Goal: Task Accomplishment & Management: Use online tool/utility

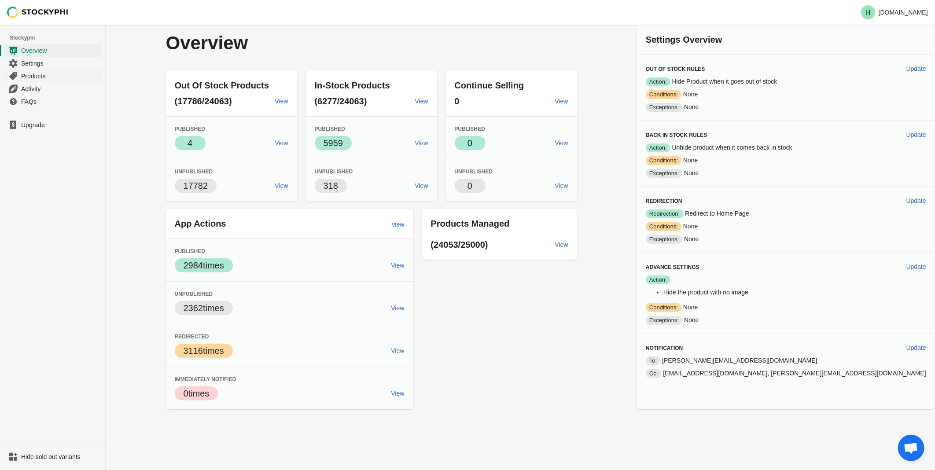
click at [45, 77] on span "Products" at bounding box center [60, 76] width 79 height 9
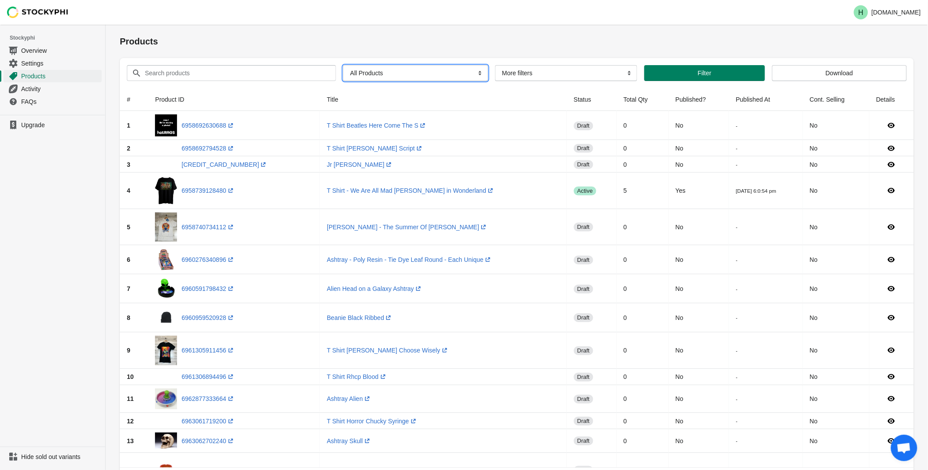
click at [476, 75] on select "All Products InStock InStock Published InStock Un-Published OOS OOS Published O…" at bounding box center [415, 73] width 145 height 16
select select "instock_has_no_image"
click at [343, 65] on select "All Products InStock InStock Published InStock Un-Published OOS OOS Published O…" at bounding box center [415, 73] width 145 height 16
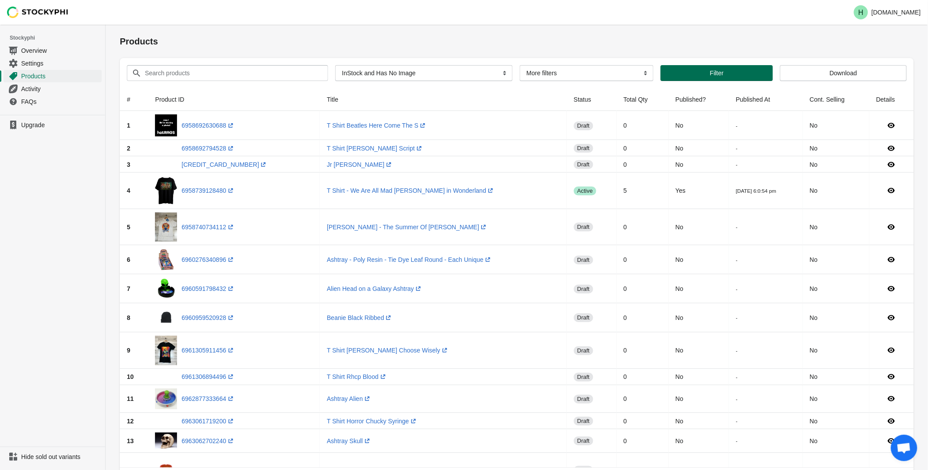
click at [684, 78] on button "Filter" at bounding box center [717, 73] width 112 height 16
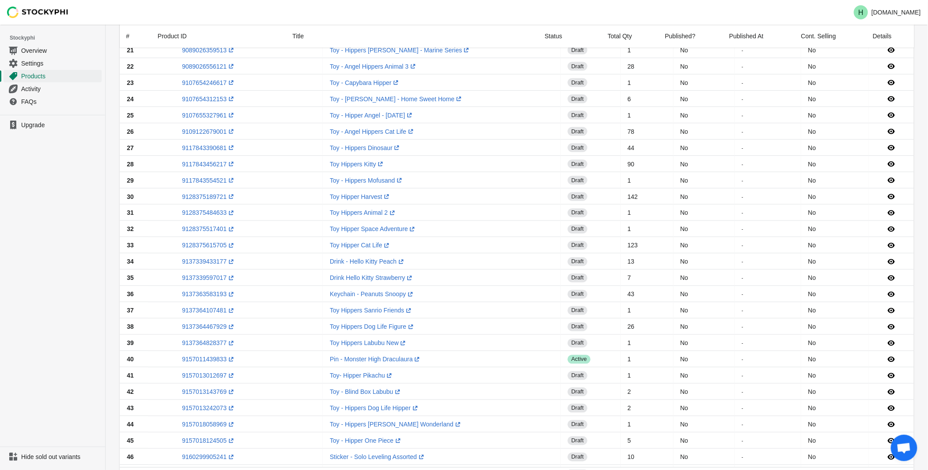
scroll to position [521, 0]
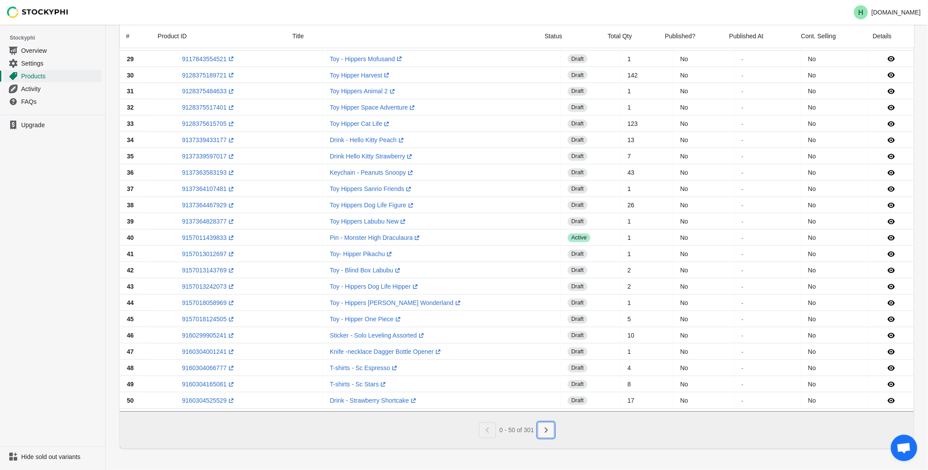
click at [546, 432] on icon "Next" at bounding box center [546, 430] width 3 height 5
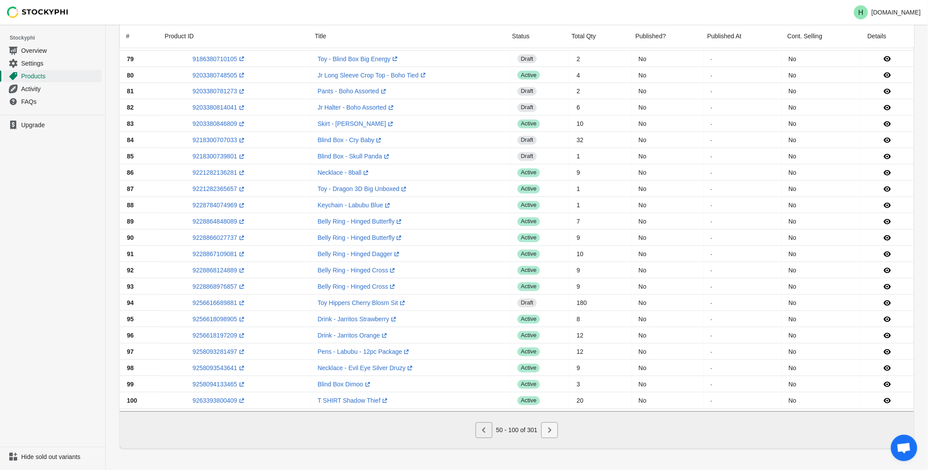
click at [550, 430] on icon "Next" at bounding box center [549, 430] width 3 height 5
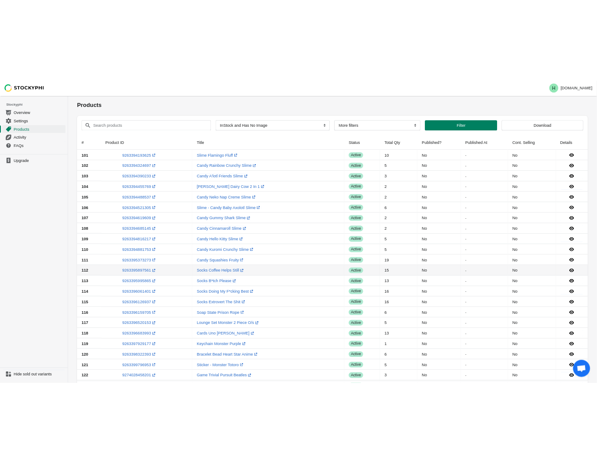
scroll to position [0, 0]
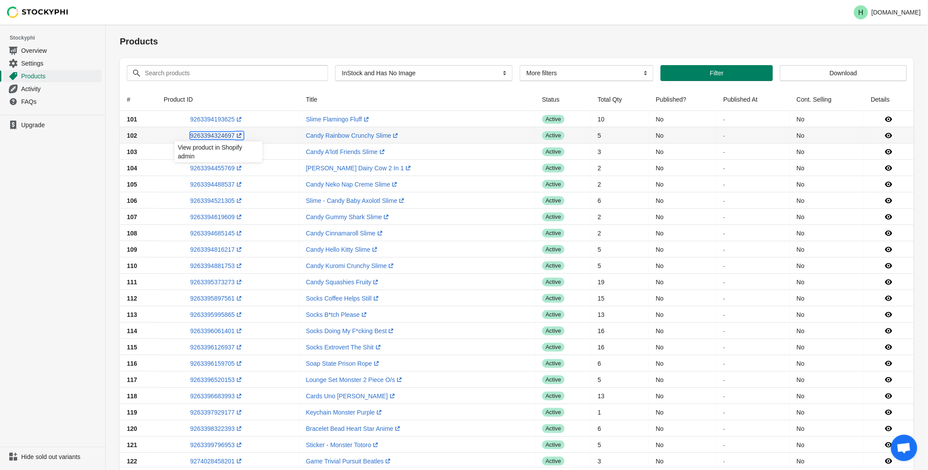
click at [207, 136] on link "9263394324697 (opens a new window)" at bounding box center [216, 135] width 53 height 7
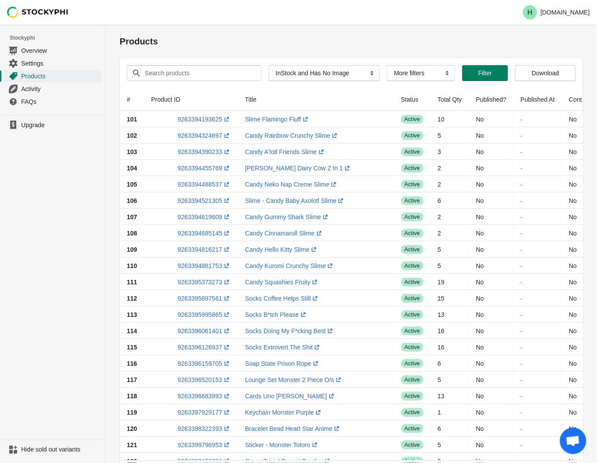
click at [76, 208] on ul "Upgrade" at bounding box center [52, 277] width 105 height 325
click at [195, 152] on link "9263394390233 (opens a new window)" at bounding box center [203, 151] width 53 height 7
drag, startPoint x: 50, startPoint y: 196, endPoint x: 54, endPoint y: 193, distance: 5.4
click at [51, 195] on ul "Upgrade" at bounding box center [52, 277] width 105 height 325
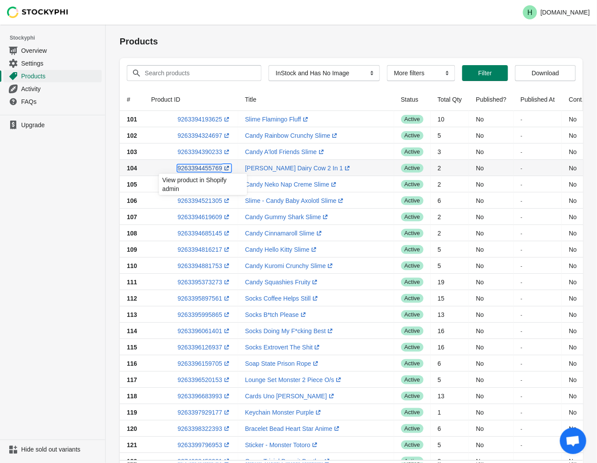
click at [192, 169] on link "9263394455769 (opens a new window)" at bounding box center [203, 168] width 53 height 7
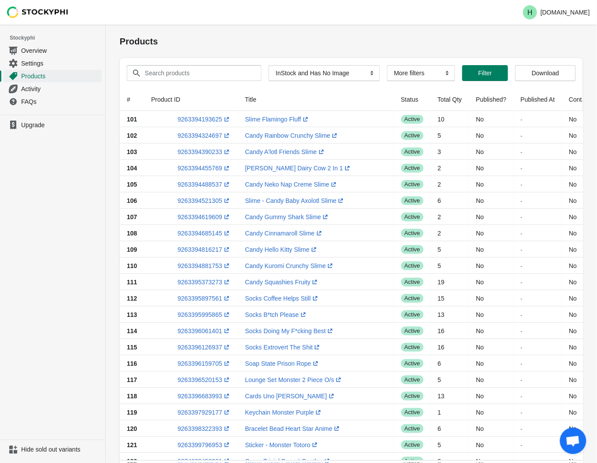
click at [42, 186] on ul "Upgrade" at bounding box center [52, 277] width 105 height 325
click at [197, 182] on link "9263394488537 (opens a new window)" at bounding box center [203, 184] width 53 height 7
click at [202, 198] on link "9263394521305 (opens a new window)" at bounding box center [203, 200] width 53 height 7
click at [188, 217] on link "9263394619609 (opens a new window)" at bounding box center [203, 217] width 53 height 7
click at [74, 216] on ul "Upgrade" at bounding box center [52, 277] width 105 height 325
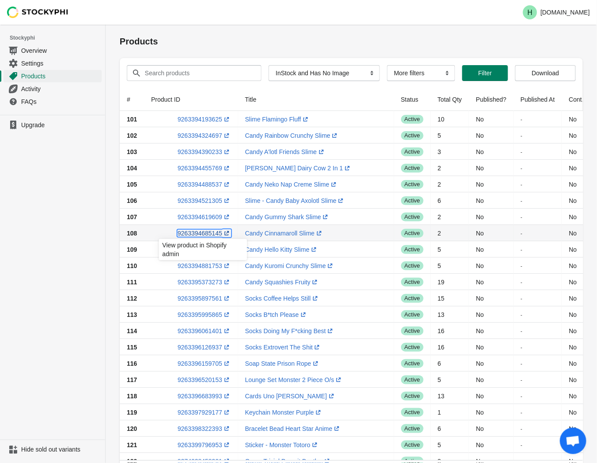
click at [195, 234] on link "9263394685145 (opens a new window)" at bounding box center [203, 233] width 53 height 7
click at [66, 261] on ul "Upgrade" at bounding box center [52, 277] width 105 height 325
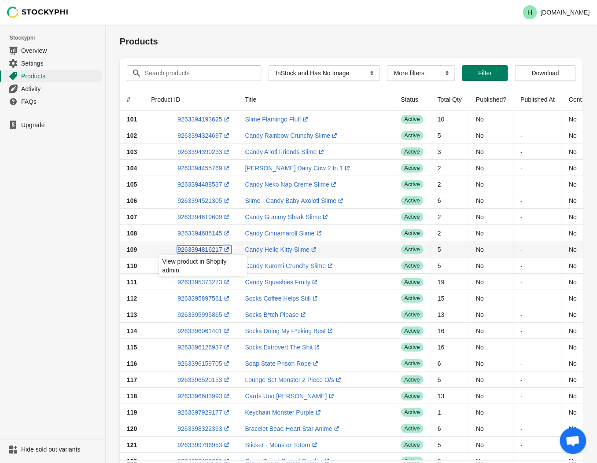
click at [204, 249] on link "9263394816217 (opens a new window)" at bounding box center [203, 249] width 53 height 7
click at [43, 247] on ul "Upgrade" at bounding box center [52, 277] width 105 height 325
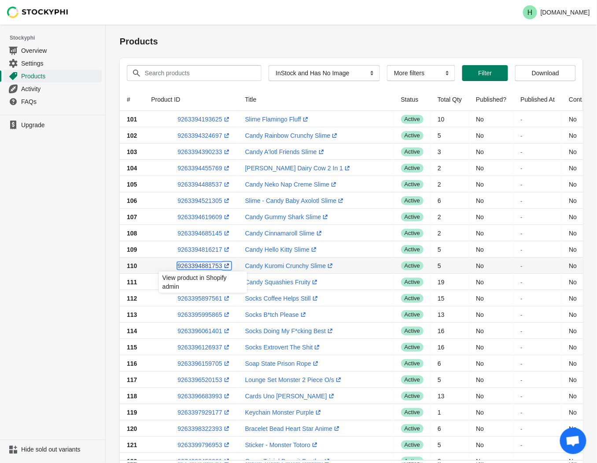
click at [195, 267] on link "9263394881753 (opens a new window)" at bounding box center [203, 265] width 53 height 7
click at [49, 243] on ul "Upgrade" at bounding box center [52, 277] width 105 height 325
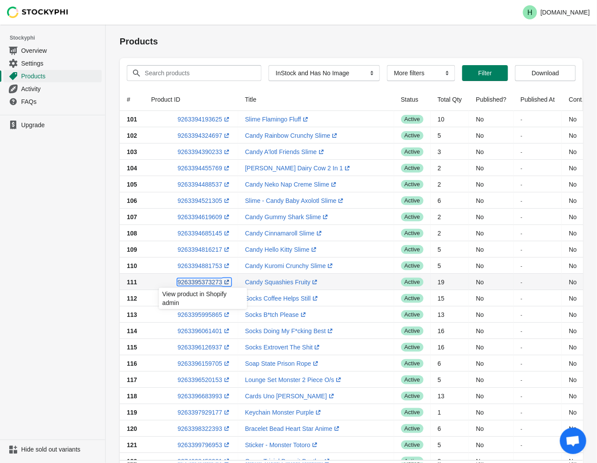
click at [208, 281] on link "9263395373273 (opens a new window)" at bounding box center [203, 282] width 53 height 7
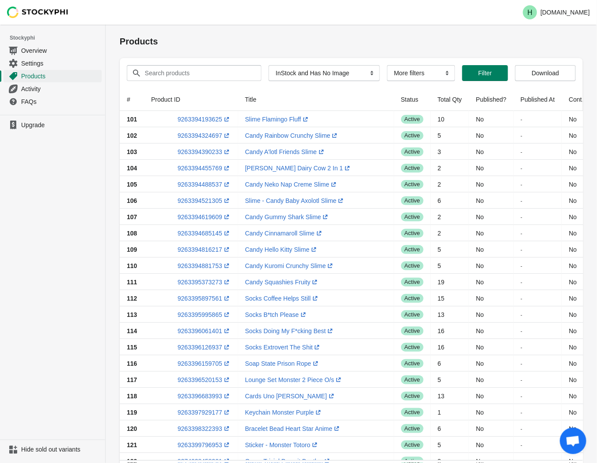
click at [85, 223] on ul "Upgrade" at bounding box center [52, 277] width 105 height 325
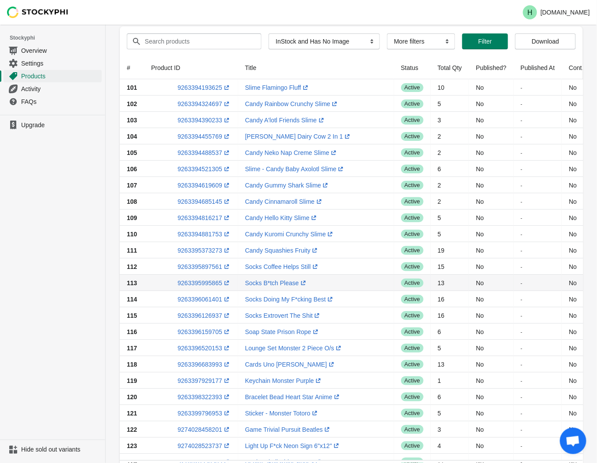
scroll to position [49, 0]
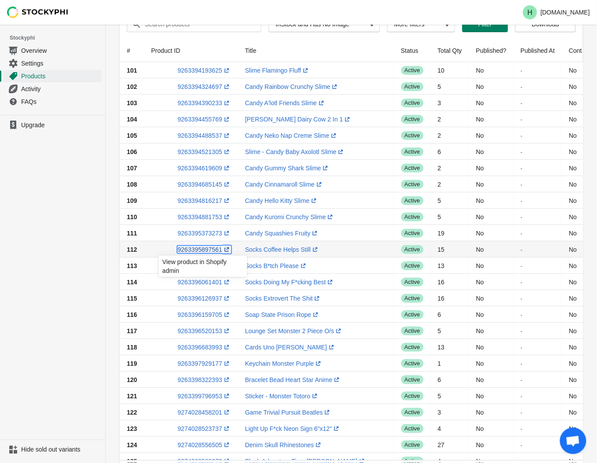
click at [196, 251] on link "9263395897561 (opens a new window)" at bounding box center [203, 249] width 53 height 7
click at [60, 236] on ul "Upgrade" at bounding box center [52, 277] width 105 height 325
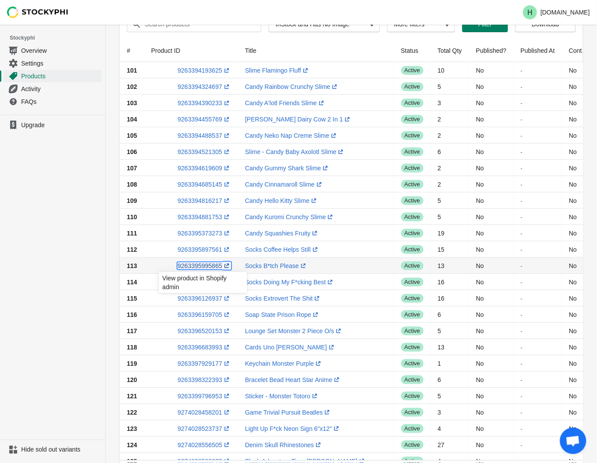
click at [205, 267] on link "9263395995865 (opens a new window)" at bounding box center [203, 265] width 53 height 7
click at [33, 232] on ul "Upgrade" at bounding box center [52, 277] width 105 height 325
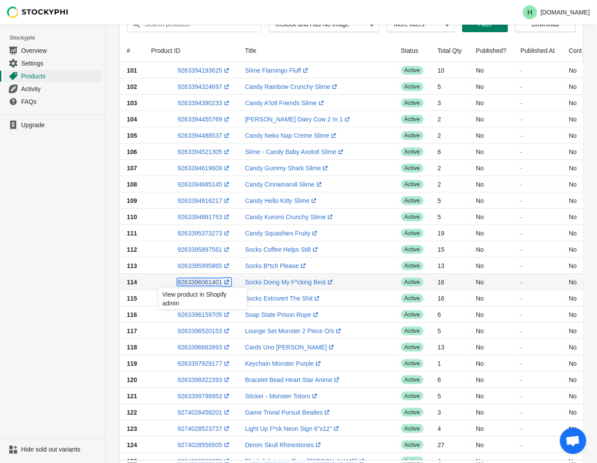
click at [199, 282] on link "9263396061401 (opens a new window)" at bounding box center [203, 282] width 53 height 7
click at [57, 265] on ul "Upgrade" at bounding box center [52, 277] width 105 height 325
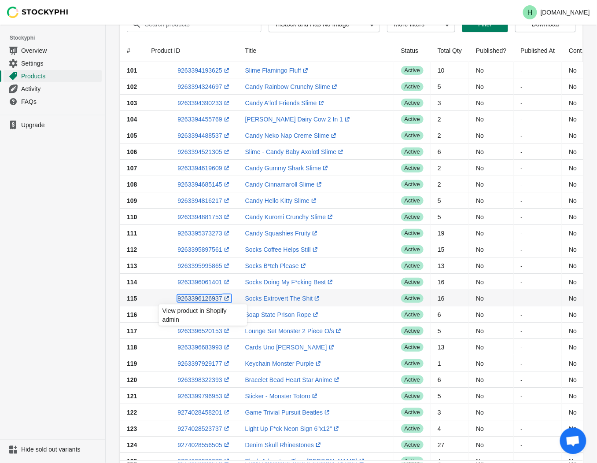
click at [194, 299] on link "9263396126937 (opens a new window)" at bounding box center [203, 298] width 53 height 7
click at [52, 219] on ul "Upgrade" at bounding box center [52, 277] width 105 height 325
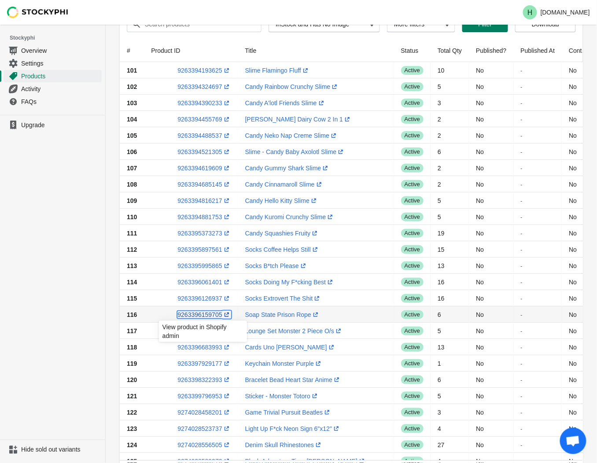
click at [187, 314] on link "9263396159705 (opens a new window)" at bounding box center [203, 314] width 53 height 7
click at [61, 236] on ul "Upgrade" at bounding box center [52, 277] width 105 height 325
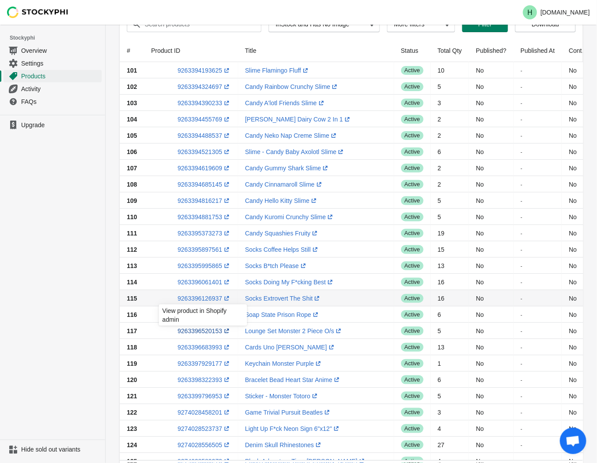
click at [196, 332] on div "View product in Shopify admin" at bounding box center [203, 318] width 102 height 30
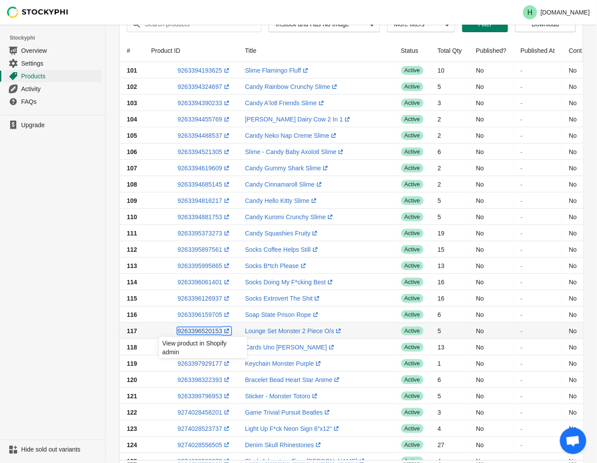
click at [194, 332] on link "9263396520153 (opens a new window)" at bounding box center [203, 331] width 53 height 7
click at [57, 223] on ul "Upgrade" at bounding box center [52, 277] width 105 height 325
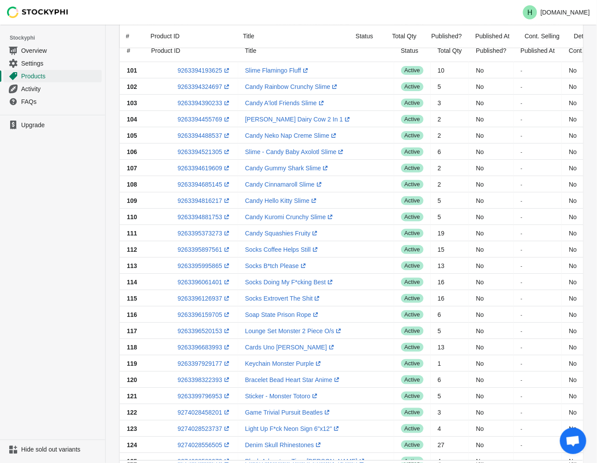
scroll to position [98, 0]
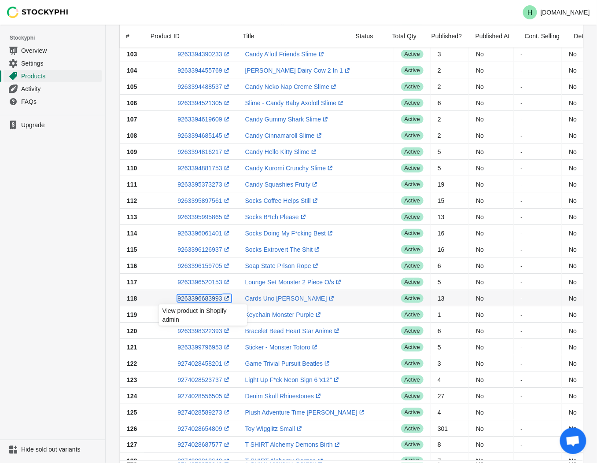
click at [200, 300] on link "9263396683993 (opens a new window)" at bounding box center [203, 298] width 53 height 7
click at [46, 340] on ul "Upgrade" at bounding box center [52, 277] width 105 height 325
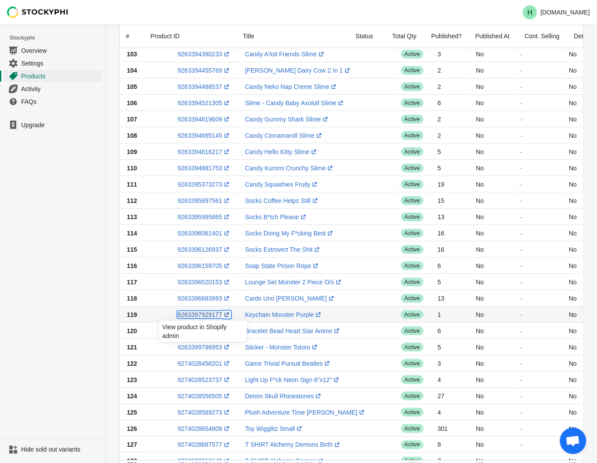
click at [205, 314] on link "9263397929177 (opens a new window)" at bounding box center [203, 314] width 53 height 7
click at [81, 284] on ul "Upgrade" at bounding box center [52, 277] width 105 height 325
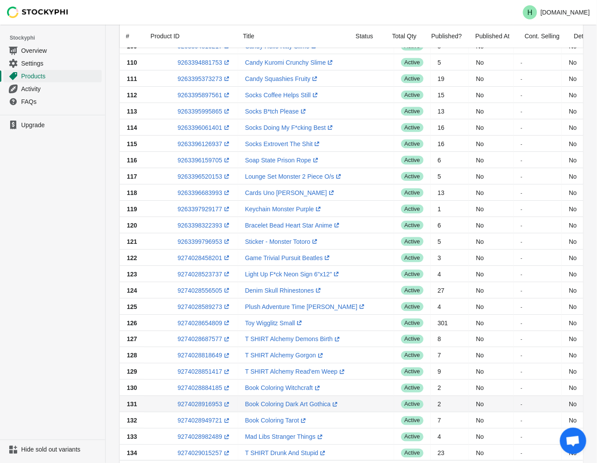
scroll to position [196, 0]
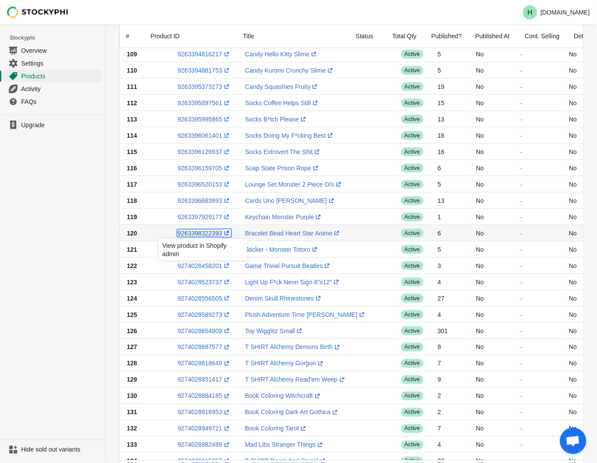
click at [194, 232] on link "9263398322393 (opens a new window)" at bounding box center [203, 233] width 53 height 7
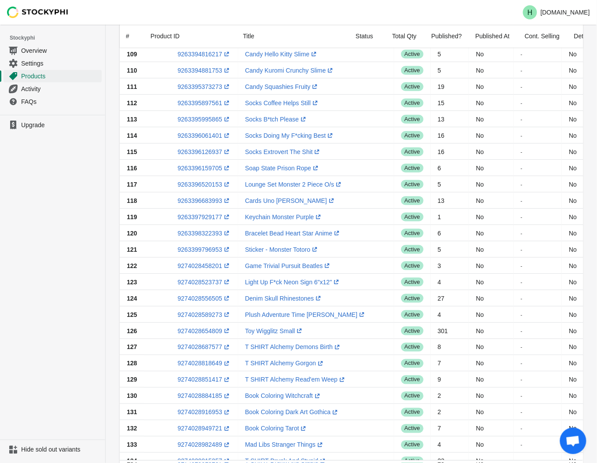
click at [60, 241] on ul "Upgrade" at bounding box center [52, 277] width 105 height 325
click at [195, 250] on link "9263399796953 (opens a new window)" at bounding box center [203, 249] width 53 height 7
click at [31, 298] on ul "Upgrade" at bounding box center [52, 277] width 105 height 325
click at [196, 268] on link "9274028458201 (opens a new window)" at bounding box center [203, 265] width 53 height 7
click at [56, 248] on ul "Upgrade" at bounding box center [52, 277] width 105 height 325
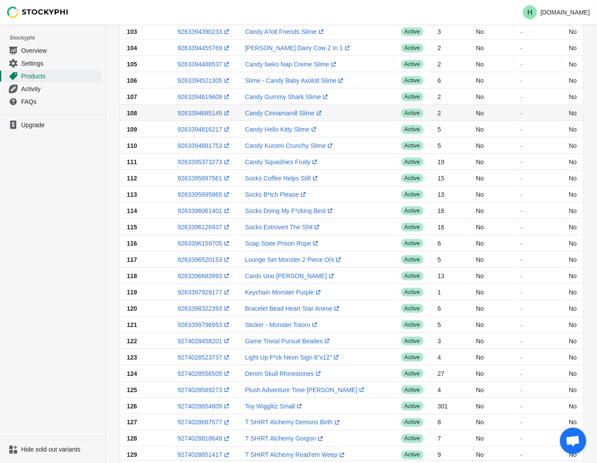
scroll to position [0, 0]
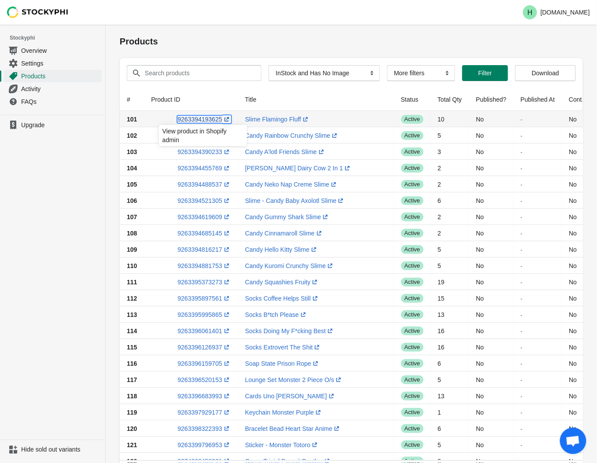
click at [188, 120] on link "9263394193625 (opens a new window)" at bounding box center [203, 119] width 53 height 7
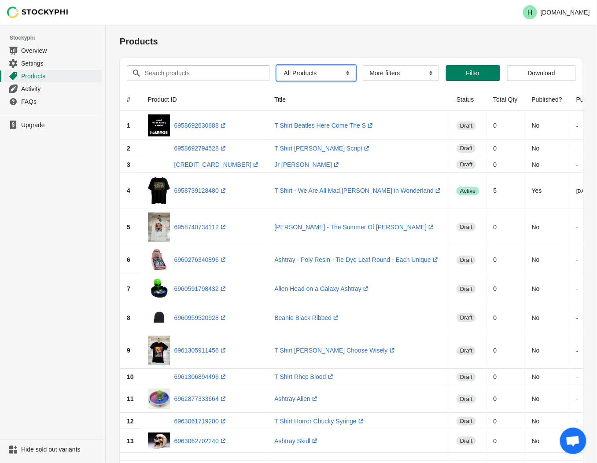
click at [344, 75] on select "All Products InStock InStock Published InStock Un-Published OOS OOS Published O…" at bounding box center [316, 73] width 79 height 16
select select "instock_has_no_image"
click at [277, 65] on select "All Products InStock InStock Published InStock Un-Published OOS OOS Published O…" at bounding box center [316, 73] width 79 height 16
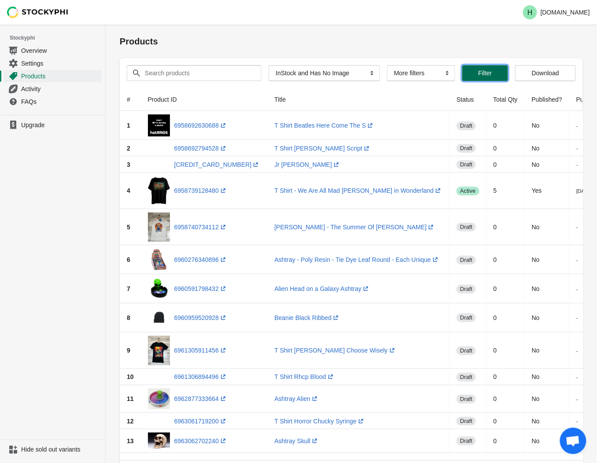
click at [480, 70] on span "Filter" at bounding box center [485, 73] width 14 height 7
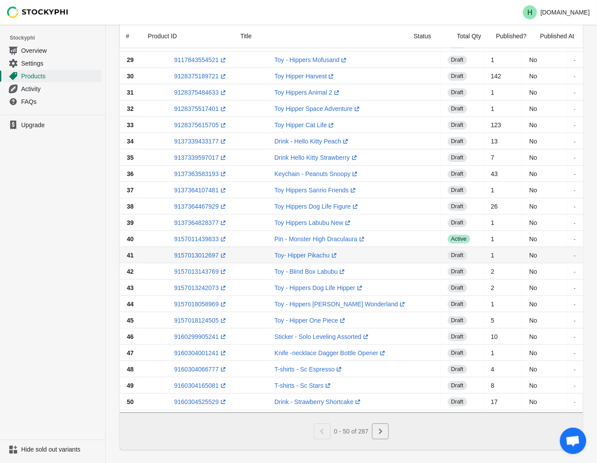
scroll to position [529, 0]
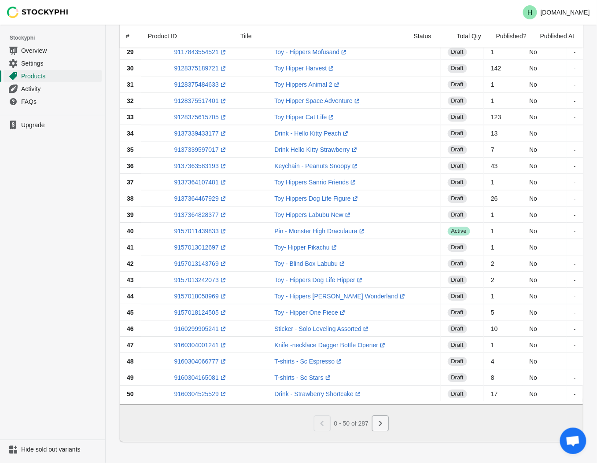
click at [379, 423] on icon "Next" at bounding box center [380, 423] width 9 height 9
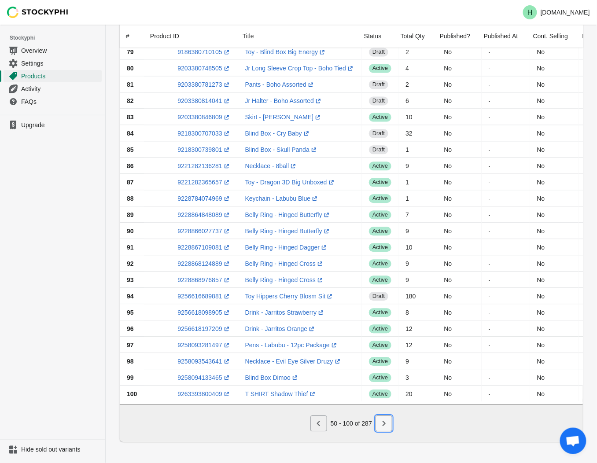
click at [380, 422] on icon "Next" at bounding box center [384, 423] width 9 height 9
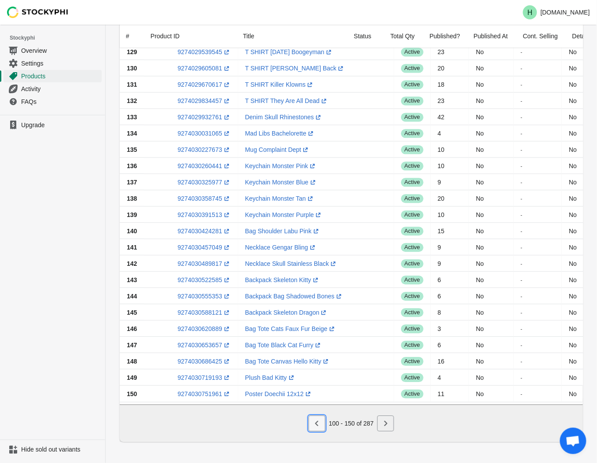
click at [319, 421] on icon "Previous" at bounding box center [317, 423] width 9 height 9
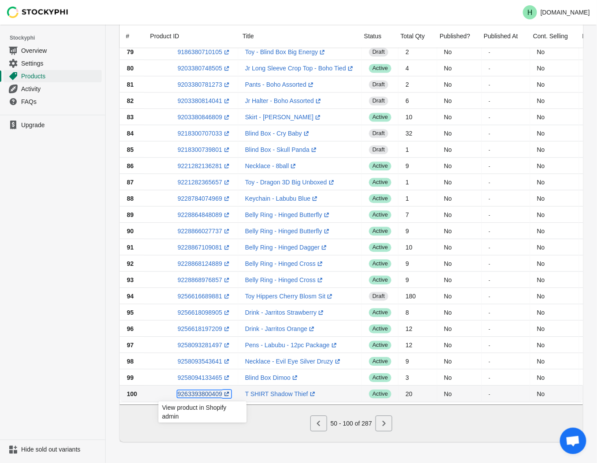
click at [186, 391] on link "9263393800409 (opens a new window)" at bounding box center [203, 394] width 53 height 7
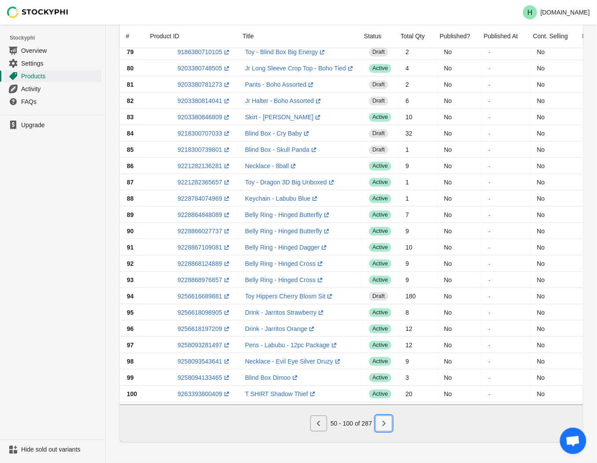
click at [384, 425] on icon "Next" at bounding box center [384, 423] width 9 height 9
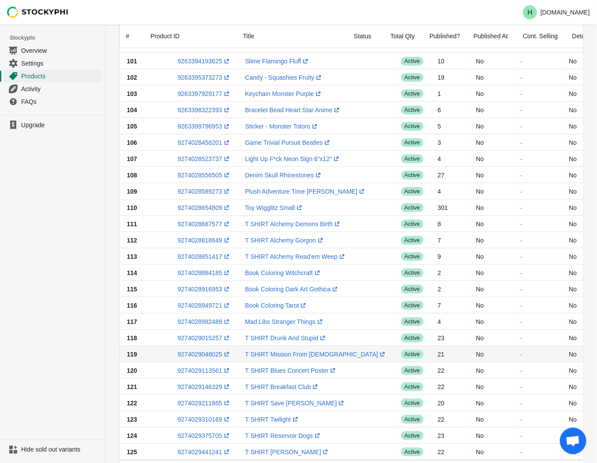
scroll to position [147, 0]
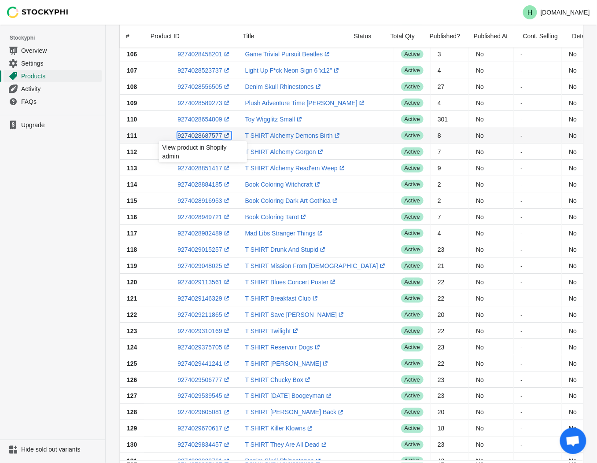
click at [192, 133] on link "9274028687577 (opens a new window)" at bounding box center [203, 135] width 53 height 7
click at [76, 249] on ul "Upgrade" at bounding box center [52, 277] width 105 height 325
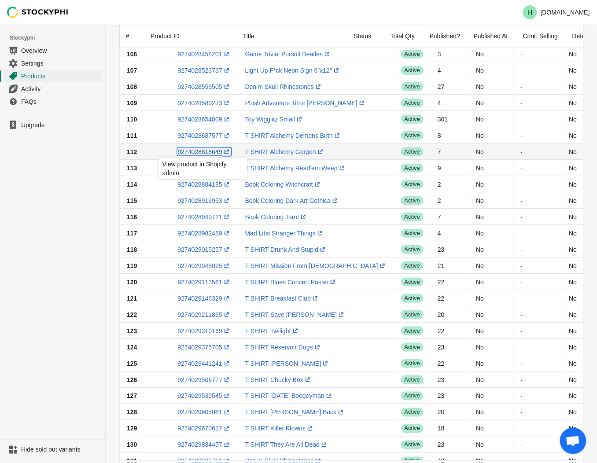
click at [201, 152] on link "9274028818649 (opens a new window)" at bounding box center [203, 151] width 53 height 7
click at [67, 210] on ul "Upgrade" at bounding box center [52, 277] width 105 height 325
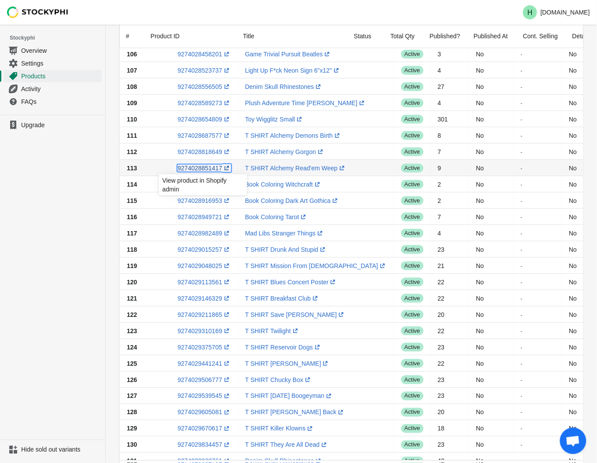
click at [207, 166] on link "9274028851417 (opens a new window)" at bounding box center [203, 168] width 53 height 7
click at [73, 204] on ul "Upgrade" at bounding box center [52, 277] width 105 height 325
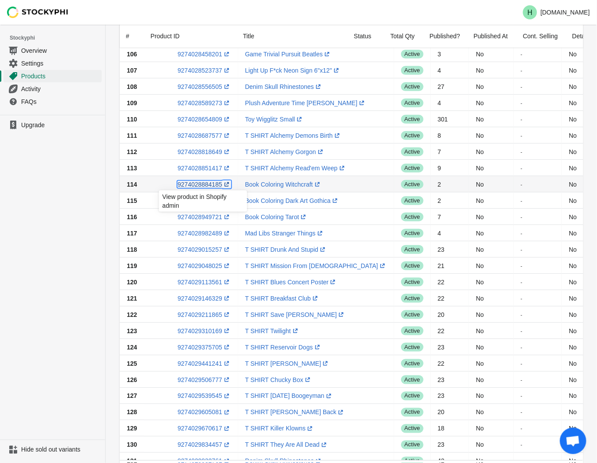
click at [192, 184] on link "9274028884185 (opens a new window)" at bounding box center [203, 184] width 53 height 7
click at [63, 189] on ul "Upgrade" at bounding box center [52, 277] width 105 height 325
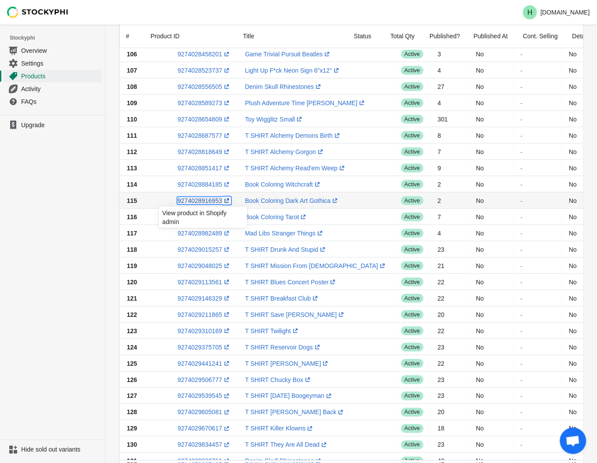
click at [197, 202] on link "9274028916953 (opens a new window)" at bounding box center [203, 200] width 53 height 7
click at [90, 211] on ul "Upgrade" at bounding box center [52, 277] width 105 height 325
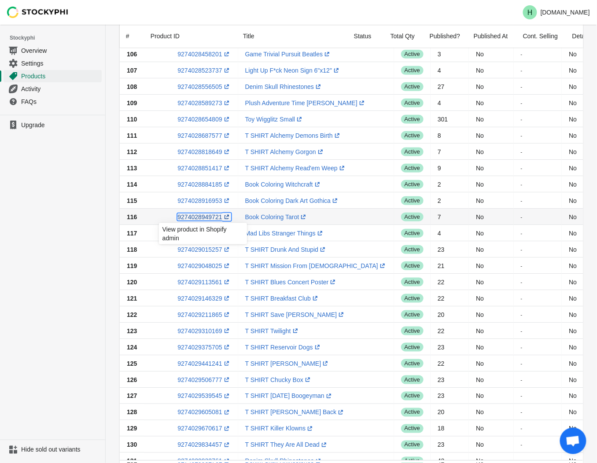
click at [202, 216] on link "9274028949721 (opens a new window)" at bounding box center [203, 217] width 53 height 7
click at [48, 246] on ul "Upgrade" at bounding box center [52, 277] width 105 height 325
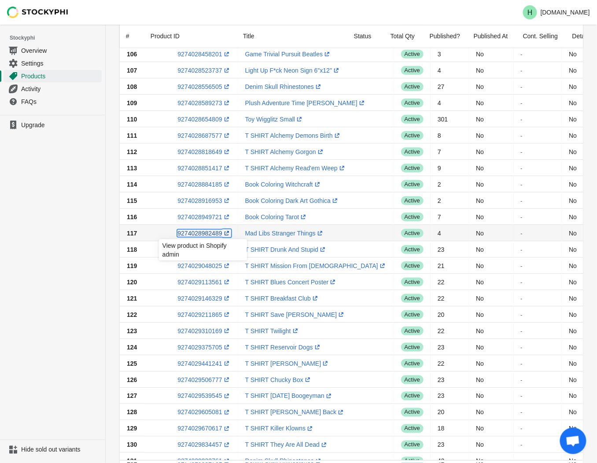
click at [204, 235] on link "9274028982489 (opens a new window)" at bounding box center [203, 233] width 53 height 7
click at [54, 232] on ul "Upgrade" at bounding box center [52, 277] width 105 height 325
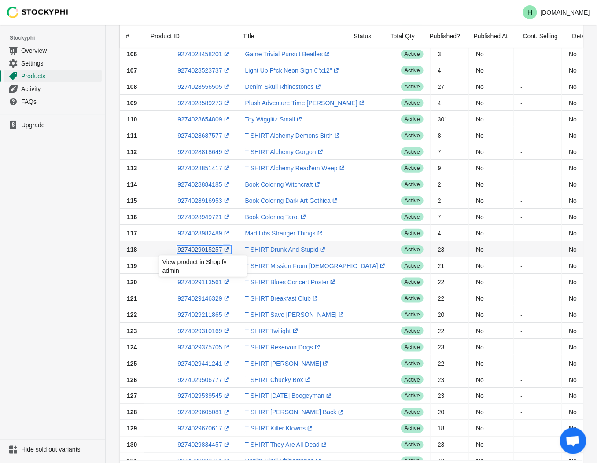
click at [201, 250] on link "9274029015257 (opens a new window)" at bounding box center [203, 249] width 53 height 7
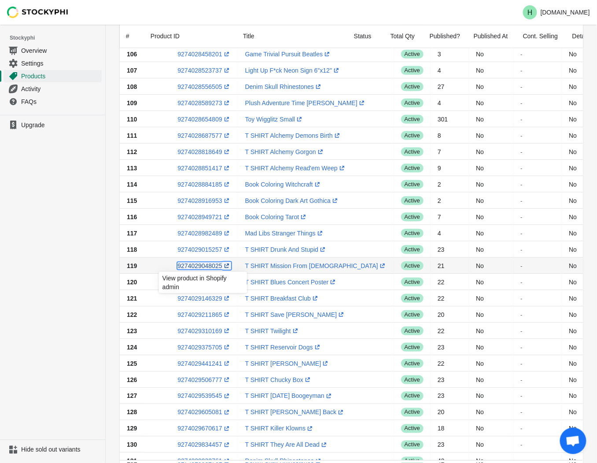
click at [201, 269] on link "9274029048025 (opens a new window)" at bounding box center [203, 265] width 53 height 7
click at [65, 192] on ul "Upgrade" at bounding box center [52, 277] width 105 height 325
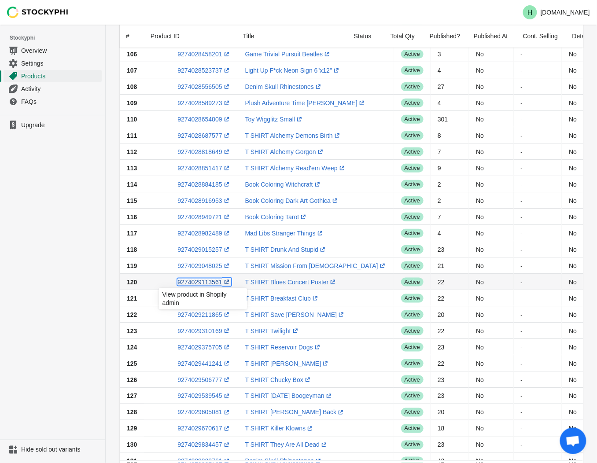
click at [195, 284] on link "9274029113561 (opens a new window)" at bounding box center [203, 282] width 53 height 7
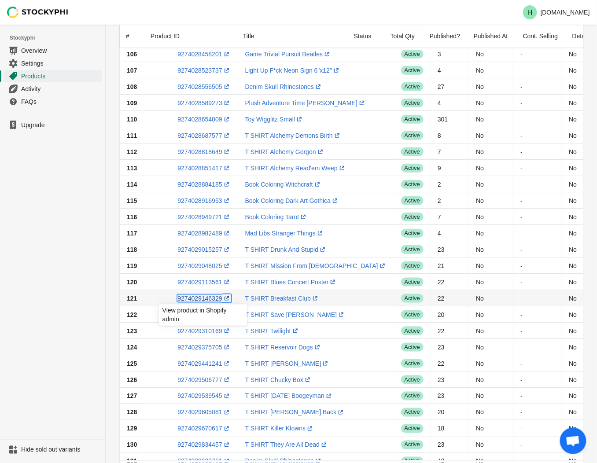
click at [201, 298] on link "9274029146329 (opens a new window)" at bounding box center [203, 298] width 53 height 7
click at [56, 329] on ul "Upgrade" at bounding box center [52, 277] width 105 height 325
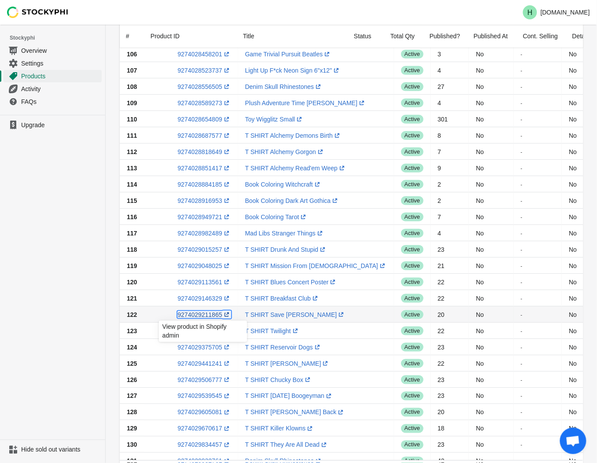
click at [197, 314] on link "9274029211865 (opens a new window)" at bounding box center [203, 314] width 53 height 7
click at [80, 258] on ul "Upgrade" at bounding box center [52, 277] width 105 height 325
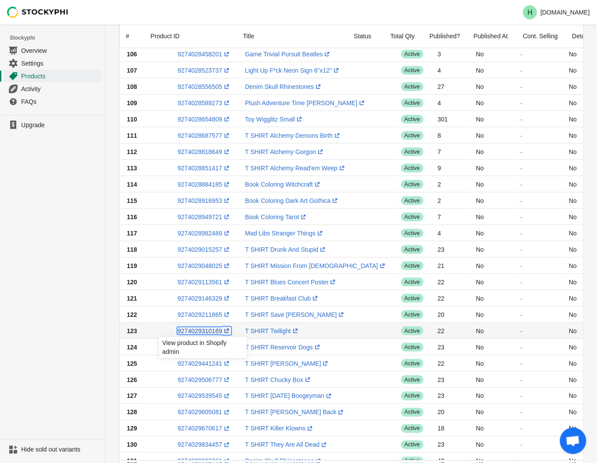
click at [196, 331] on link "9274029310169 (opens a new window)" at bounding box center [203, 331] width 53 height 7
click at [56, 201] on ul "Upgrade" at bounding box center [52, 277] width 105 height 325
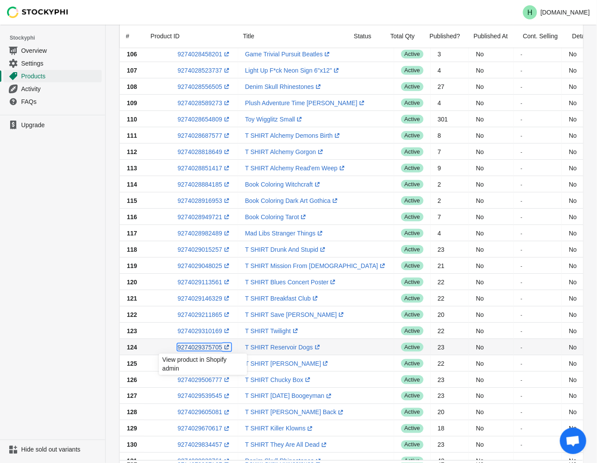
click at [199, 348] on link "9274029375705 (opens a new window)" at bounding box center [203, 347] width 53 height 7
click at [49, 226] on ul "Upgrade" at bounding box center [52, 277] width 105 height 325
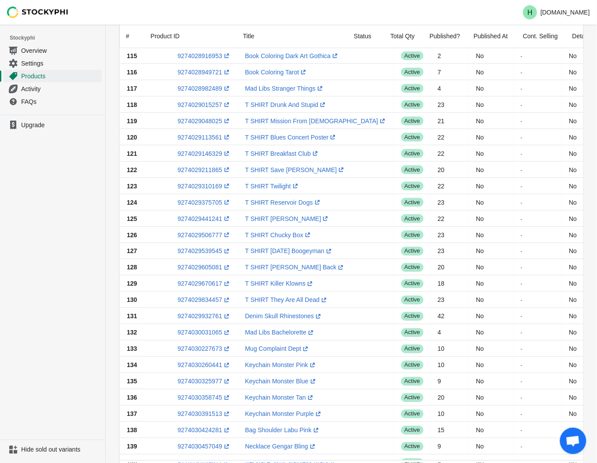
scroll to position [293, 0]
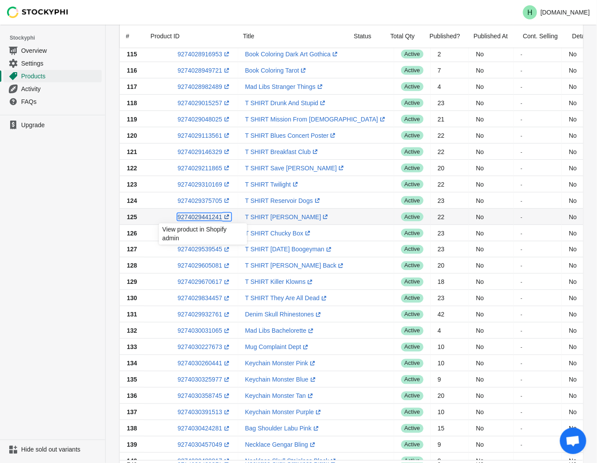
click at [200, 218] on link "9274029441241 (opens a new window)" at bounding box center [203, 217] width 53 height 7
click at [56, 240] on ul "Upgrade" at bounding box center [52, 277] width 105 height 325
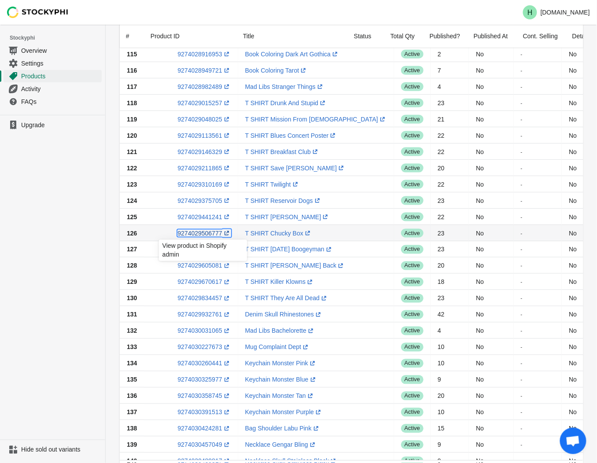
click at [204, 234] on link "9274029506777 (opens a new window)" at bounding box center [203, 233] width 53 height 7
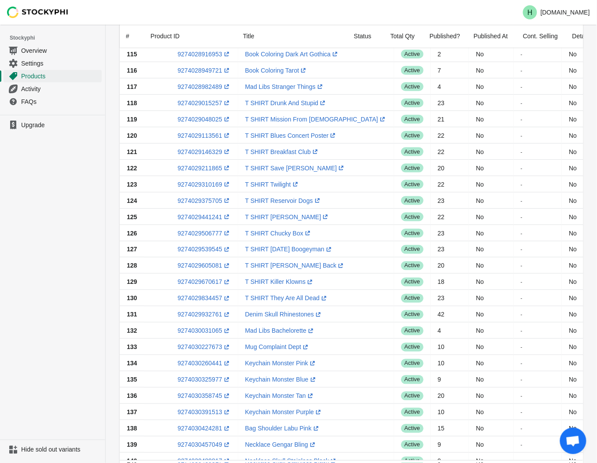
click at [67, 206] on ul "Upgrade" at bounding box center [52, 277] width 105 height 325
click at [199, 252] on link "9274029539545 (opens a new window)" at bounding box center [203, 249] width 53 height 7
click at [195, 268] on link "9274029605081 (opens a new window)" at bounding box center [203, 265] width 53 height 7
click at [30, 233] on ul "Upgrade" at bounding box center [52, 277] width 105 height 325
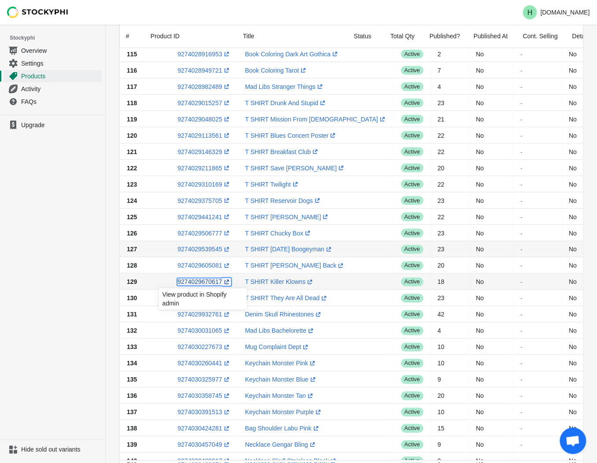
click at [187, 282] on link "9274029670617 (opens a new window)" at bounding box center [203, 282] width 53 height 7
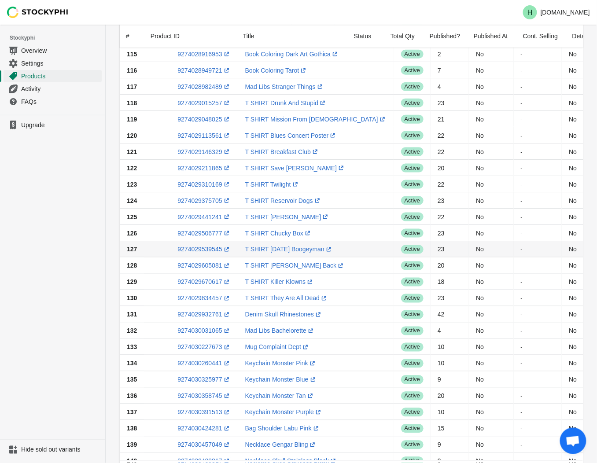
click at [77, 239] on ul "Upgrade" at bounding box center [52, 277] width 105 height 325
click at [195, 299] on link "9274029834457 (opens a new window)" at bounding box center [203, 298] width 53 height 7
click at [47, 221] on ul "Upgrade" at bounding box center [52, 277] width 105 height 325
click at [196, 317] on link "9274029932761 (opens a new window)" at bounding box center [203, 314] width 53 height 7
click at [68, 247] on ul "Upgrade" at bounding box center [52, 277] width 105 height 325
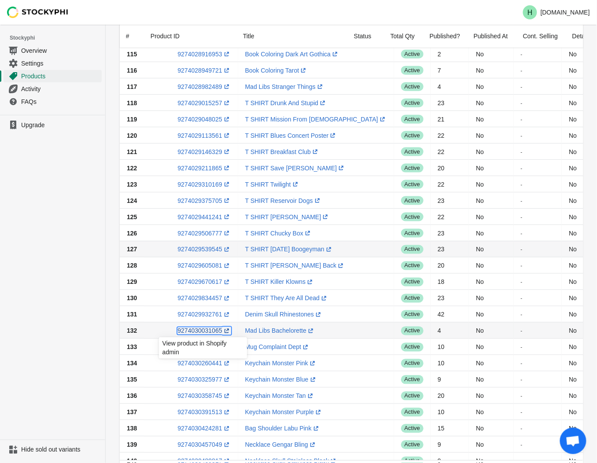
click at [196, 332] on link "9274030031065 (opens a new window)" at bounding box center [203, 331] width 53 height 7
click at [67, 239] on ul "Upgrade" at bounding box center [52, 277] width 105 height 325
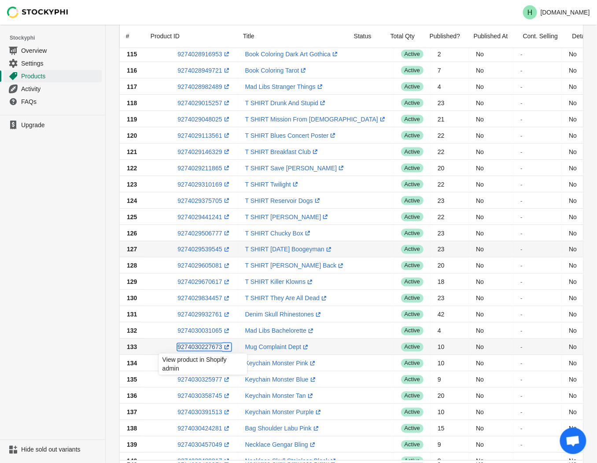
click at [194, 347] on link "9274030227673 (opens a new window)" at bounding box center [203, 347] width 53 height 7
click at [73, 241] on ul "Upgrade" at bounding box center [52, 277] width 105 height 325
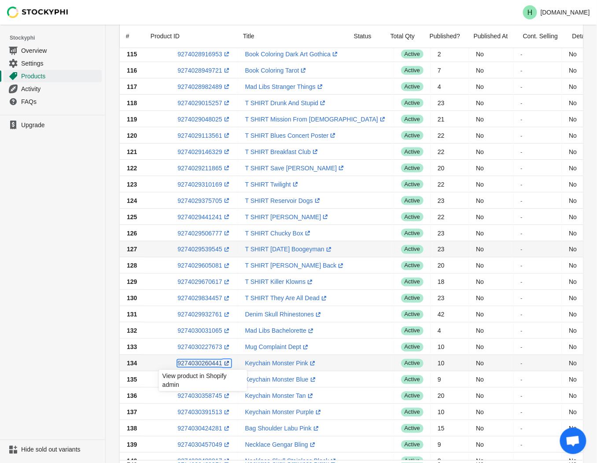
click at [201, 364] on link "9274030260441 (opens a new window)" at bounding box center [203, 363] width 53 height 7
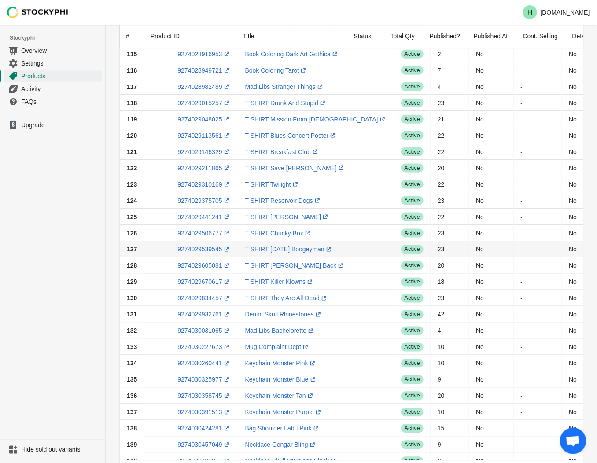
drag, startPoint x: 37, startPoint y: 343, endPoint x: 71, endPoint y: 358, distance: 37.1
click at [38, 344] on ul "Upgrade" at bounding box center [52, 277] width 105 height 325
click at [196, 381] on link "9274030325977 (opens a new window)" at bounding box center [203, 380] width 53 height 7
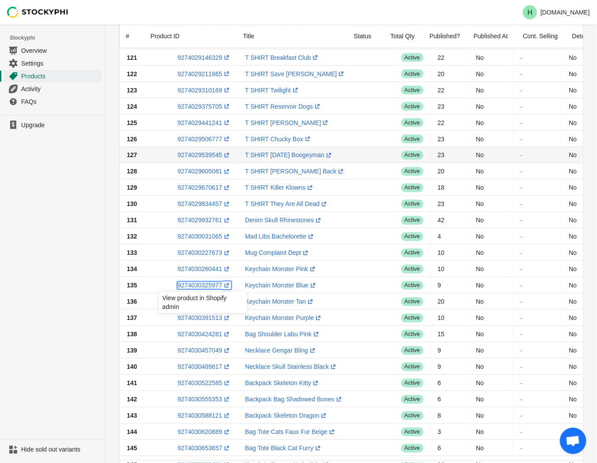
scroll to position [391, 0]
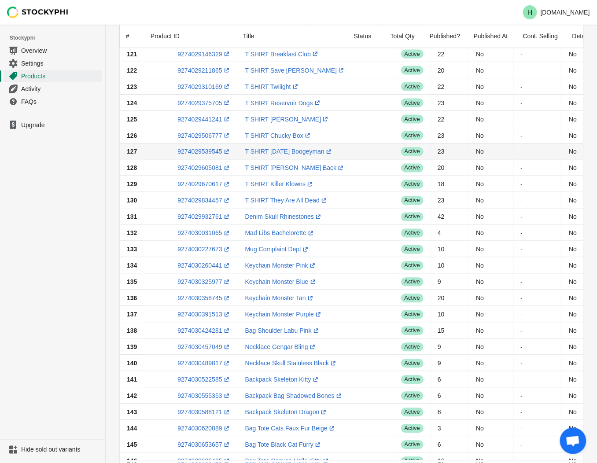
click at [76, 295] on ul "Upgrade" at bounding box center [52, 277] width 105 height 325
click at [199, 300] on link "9274030358745 (opens a new window)" at bounding box center [203, 298] width 53 height 7
click at [85, 223] on ul "Upgrade" at bounding box center [52, 277] width 105 height 325
click at [199, 315] on link "9274030391513 (opens a new window)" at bounding box center [203, 314] width 53 height 7
click at [52, 210] on ul "Upgrade" at bounding box center [52, 277] width 105 height 325
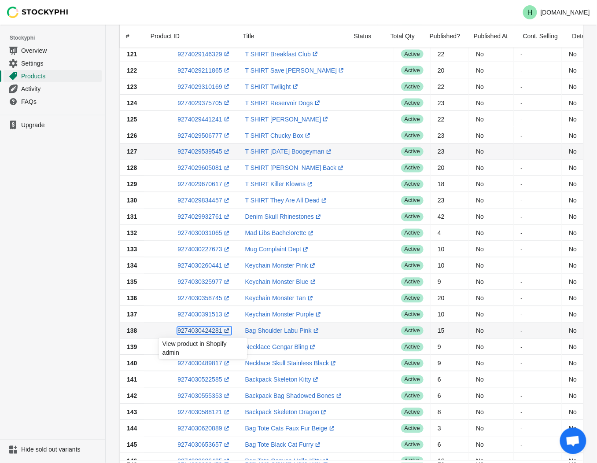
click at [200, 331] on link "9274030424281 (opens a new window)" at bounding box center [203, 331] width 53 height 7
click at [32, 260] on ul "Upgrade" at bounding box center [52, 277] width 105 height 325
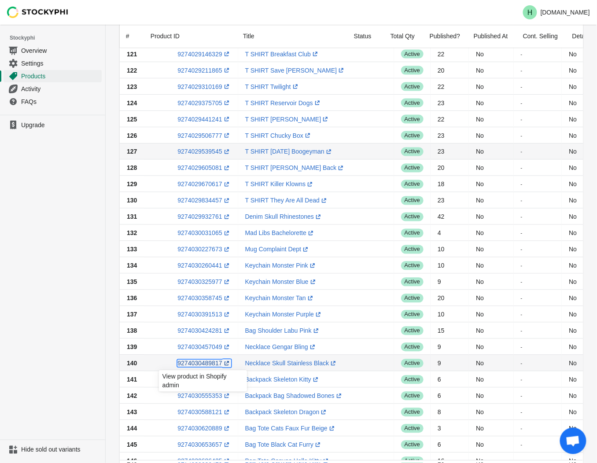
click at [205, 362] on link "9274030489817 (opens a new window)" at bounding box center [203, 363] width 53 height 7
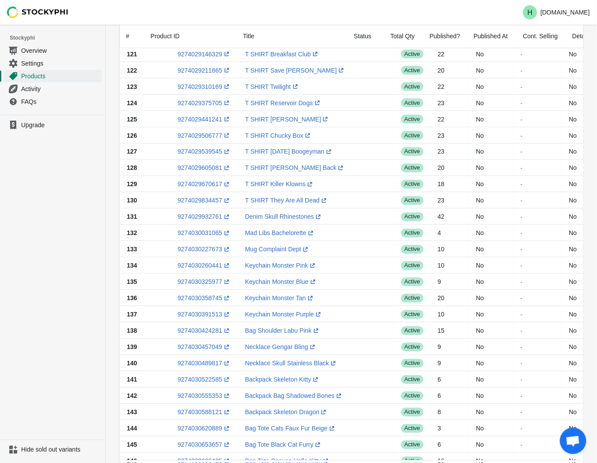
click at [70, 277] on ul "Upgrade" at bounding box center [52, 277] width 105 height 325
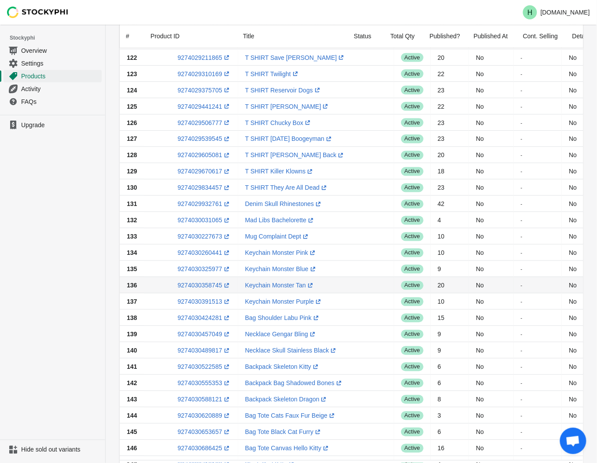
scroll to position [440, 0]
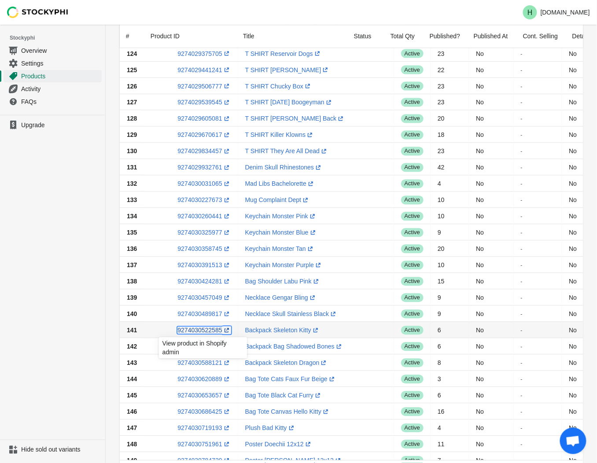
click at [192, 331] on link "9274030522585 (opens a new window)" at bounding box center [203, 330] width 53 height 7
click at [27, 267] on ul "Upgrade" at bounding box center [52, 277] width 105 height 325
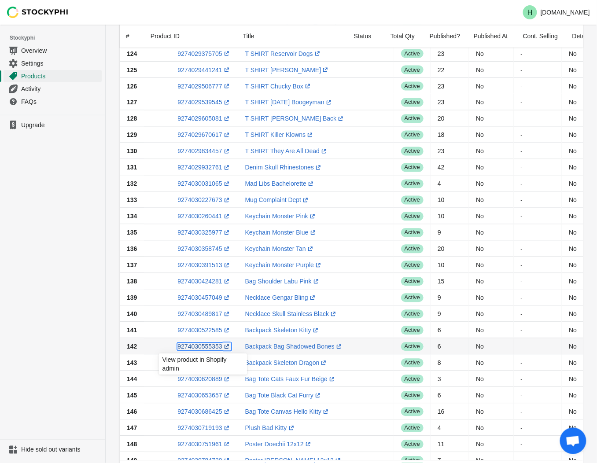
click at [198, 349] on link "9274030555353 (opens a new window)" at bounding box center [203, 346] width 53 height 7
click at [65, 287] on ul "Upgrade" at bounding box center [52, 277] width 105 height 325
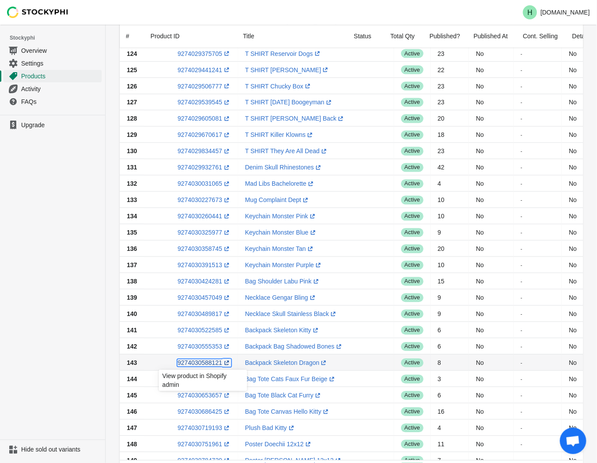
click at [196, 366] on link "9274030588121 (opens a new window)" at bounding box center [203, 363] width 53 height 7
click at [49, 218] on ul "Upgrade" at bounding box center [52, 277] width 105 height 325
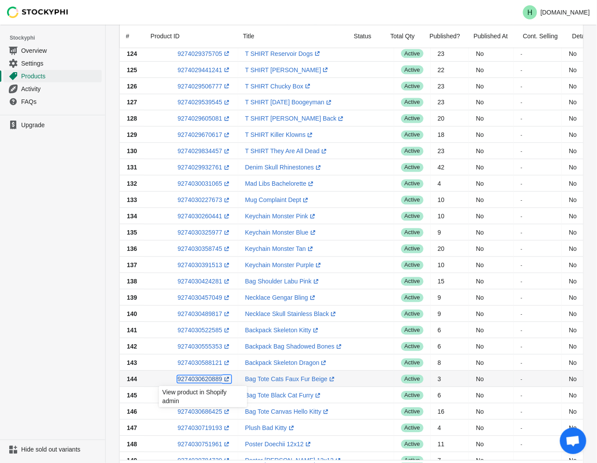
click at [203, 382] on link "9274030620889 (opens a new window)" at bounding box center [203, 379] width 53 height 7
click at [44, 209] on ul "Upgrade" at bounding box center [52, 277] width 105 height 325
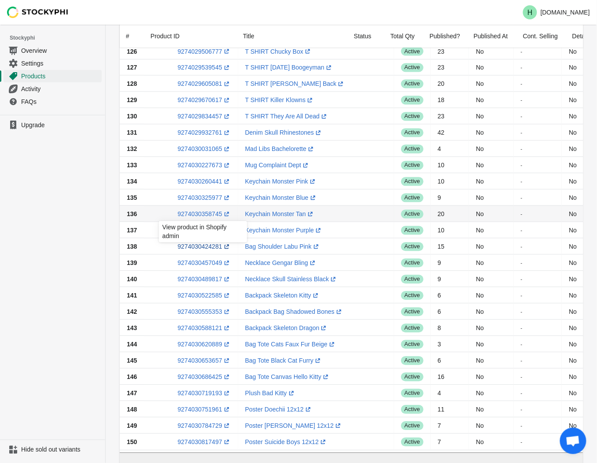
scroll to position [489, 0]
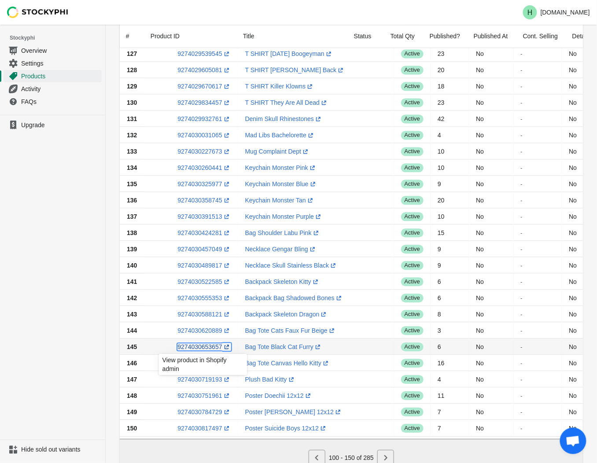
click at [199, 348] on link "9274030653657 (opens a new window)" at bounding box center [203, 346] width 53 height 7
click at [70, 293] on ul "Upgrade" at bounding box center [52, 277] width 105 height 325
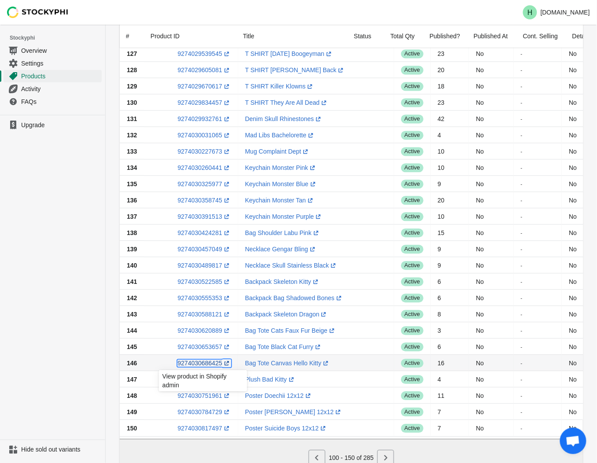
click at [190, 366] on link "9274030686425 (opens a new window)" at bounding box center [203, 363] width 53 height 7
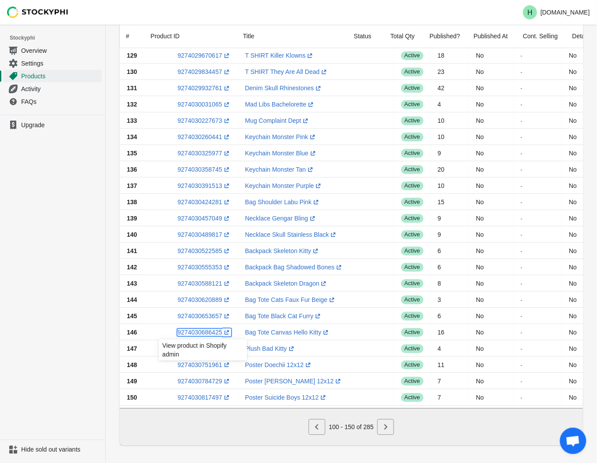
scroll to position [529, 0]
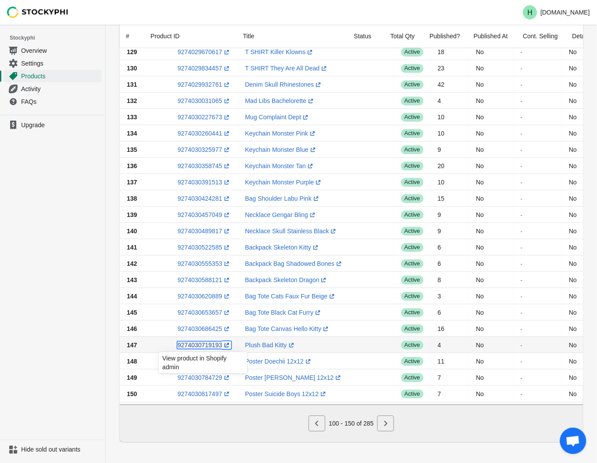
click at [197, 342] on link "9274030719193 (opens a new window)" at bounding box center [203, 345] width 53 height 7
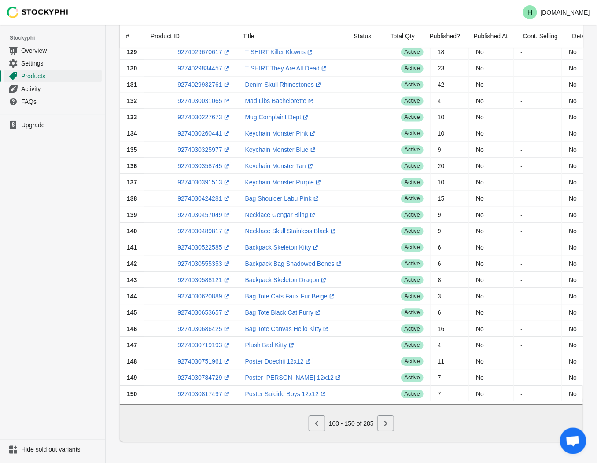
click at [60, 306] on ul "Upgrade" at bounding box center [52, 277] width 105 height 325
click at [196, 374] on link "9274030784729 (opens a new window)" at bounding box center [203, 377] width 53 height 7
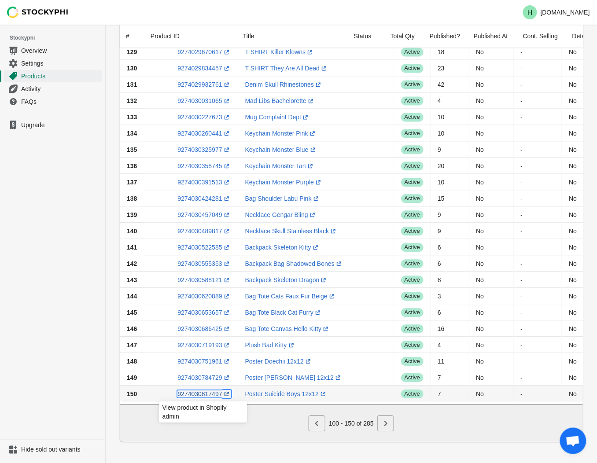
click at [197, 391] on link "9274030817497 (opens a new window)" at bounding box center [203, 394] width 53 height 7
click at [388, 425] on icon "Next" at bounding box center [385, 423] width 9 height 9
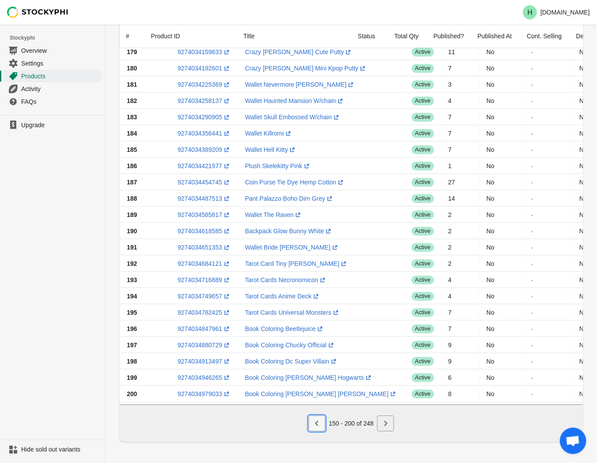
click at [312, 425] on button "Previous" at bounding box center [317, 424] width 17 height 16
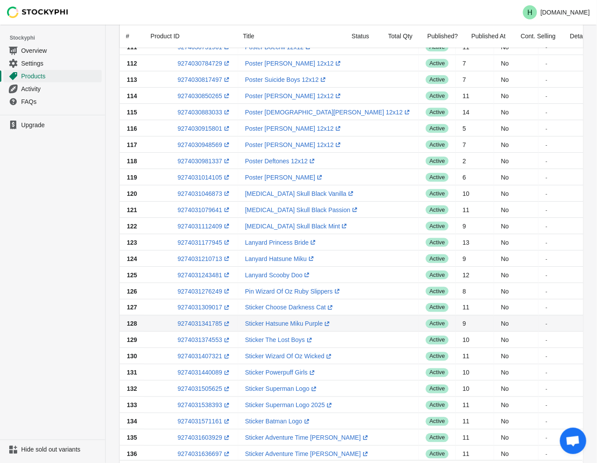
scroll to position [40, 0]
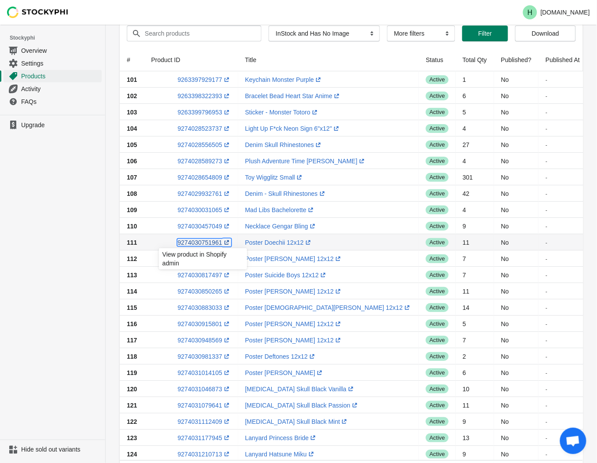
click at [195, 243] on link "9274030751961 (opens a new window)" at bounding box center [203, 242] width 53 height 7
drag, startPoint x: 22, startPoint y: 236, endPoint x: 28, endPoint y: 236, distance: 6.2
click at [28, 236] on ul "Upgrade" at bounding box center [52, 277] width 105 height 325
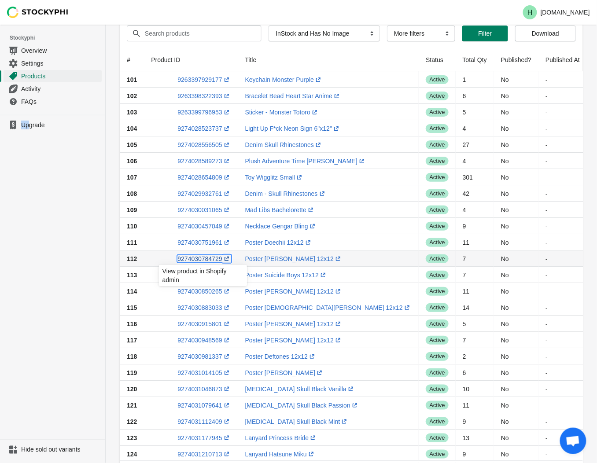
click at [200, 258] on link "9274030784729 (opens a new window)" at bounding box center [203, 258] width 53 height 7
click at [77, 232] on ul "Upgrade" at bounding box center [52, 277] width 105 height 325
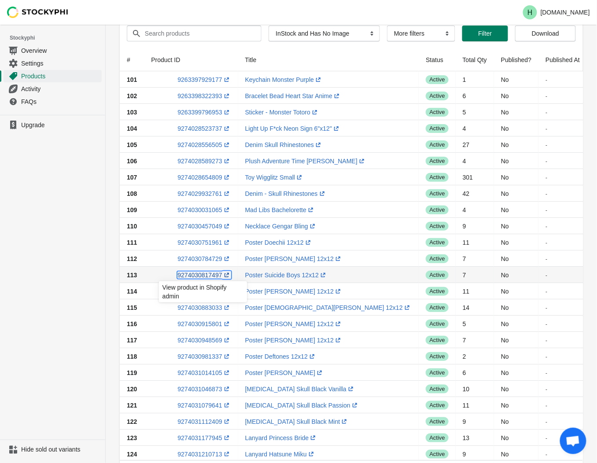
click at [201, 276] on link "9274030817497 (opens a new window)" at bounding box center [203, 275] width 53 height 7
click at [72, 276] on ul "Upgrade" at bounding box center [52, 277] width 105 height 325
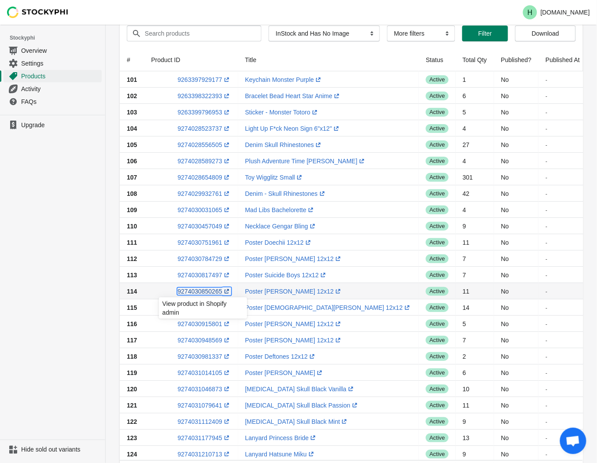
click at [196, 291] on link "9274030850265 (opens a new window)" at bounding box center [203, 291] width 53 height 7
click at [70, 263] on ul "Upgrade" at bounding box center [52, 277] width 105 height 325
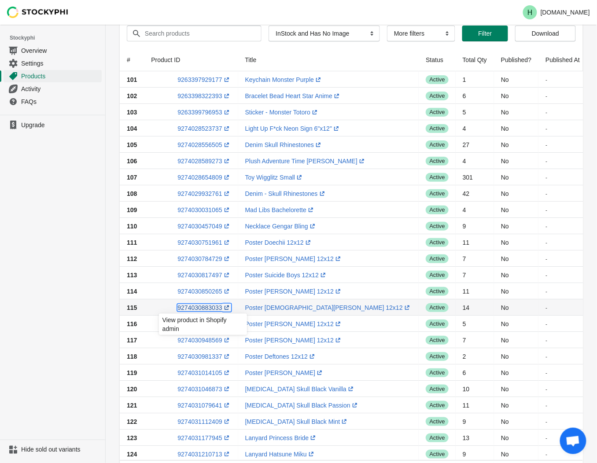
click at [199, 306] on link "9274030883033 (opens a new window)" at bounding box center [203, 307] width 53 height 7
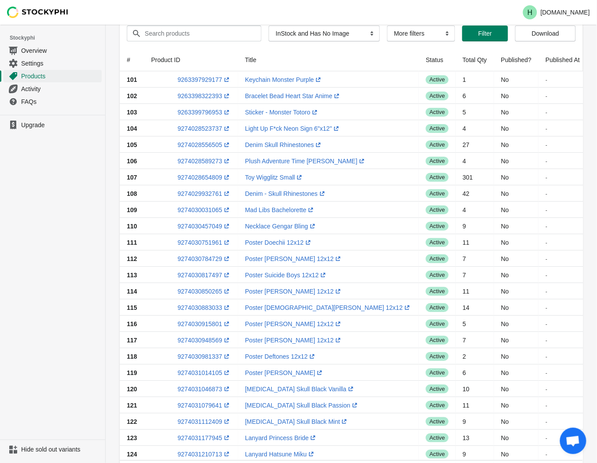
click at [78, 322] on ul "Upgrade" at bounding box center [52, 277] width 105 height 325
click at [200, 324] on link "9274030915801 (opens a new window)" at bounding box center [203, 324] width 53 height 7
click at [28, 257] on ul "Upgrade" at bounding box center [52, 277] width 105 height 325
click at [201, 341] on link "9274030948569 (opens a new window)" at bounding box center [203, 340] width 53 height 7
click at [59, 233] on ul "Upgrade" at bounding box center [52, 277] width 105 height 325
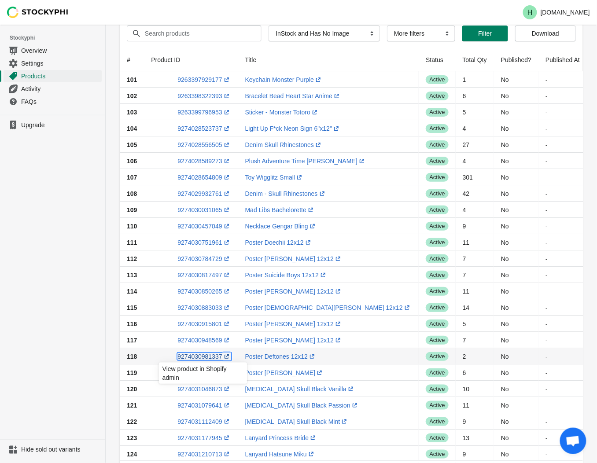
click at [198, 357] on link "9274030981337 (opens a new window)" at bounding box center [203, 356] width 53 height 7
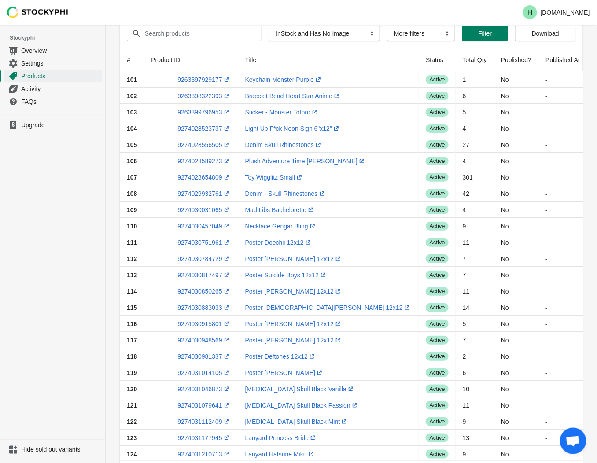
click at [42, 284] on ul "Upgrade" at bounding box center [52, 277] width 105 height 325
click at [195, 375] on link "9274031014105 (opens a new window)" at bounding box center [203, 372] width 53 height 7
click at [55, 323] on ul "Upgrade" at bounding box center [52, 277] width 105 height 325
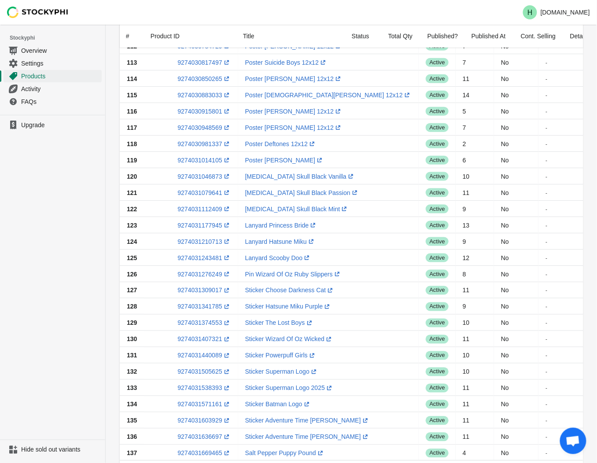
scroll to position [137, 0]
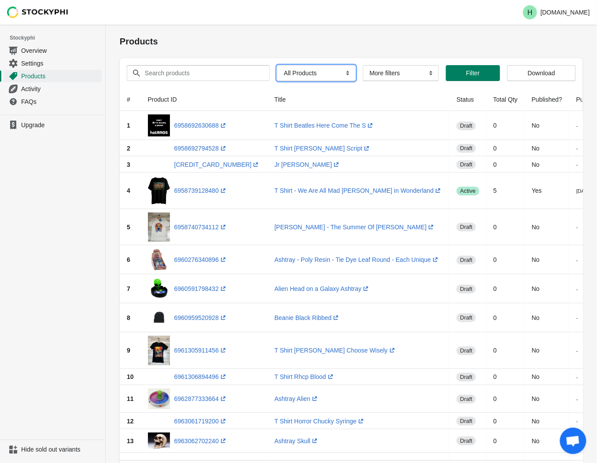
click at [341, 73] on select "All Products InStock InStock Published InStock Un-Published OOS OOS Published O…" at bounding box center [316, 73] width 79 height 16
select select "instock_has_no_image"
click at [277, 65] on select "All Products InStock InStock Published InStock Un-Published OOS OOS Published O…" at bounding box center [316, 73] width 79 height 16
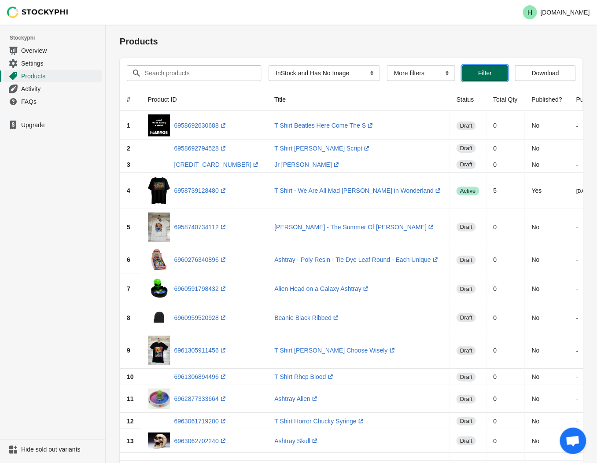
click at [478, 70] on span "Filter" at bounding box center [485, 73] width 14 height 7
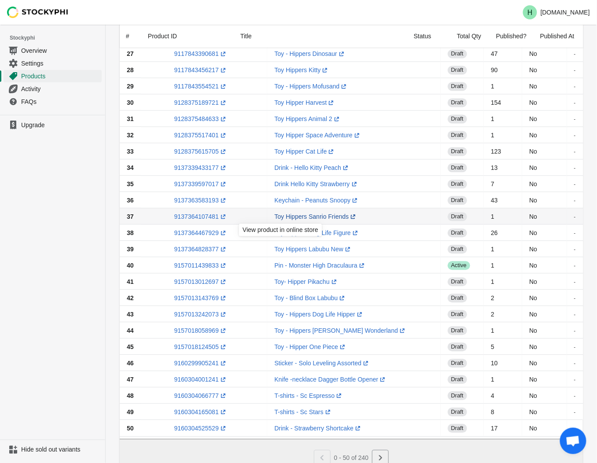
scroll to position [529, 0]
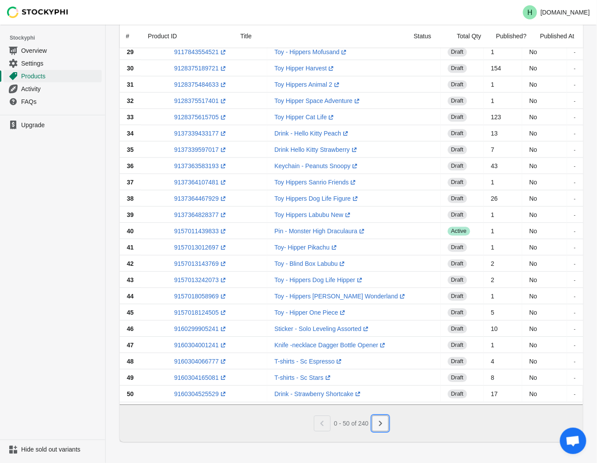
click at [380, 422] on icon "Next" at bounding box center [380, 423] width 9 height 9
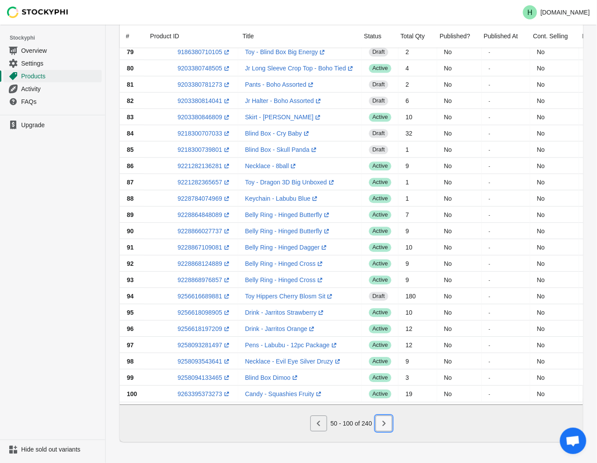
click at [379, 423] on button "Next" at bounding box center [384, 424] width 17 height 16
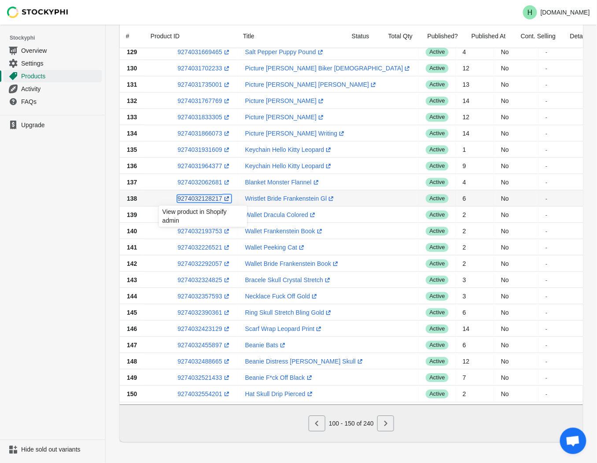
click at [188, 195] on link "9274032128217 (opens a new window)" at bounding box center [203, 198] width 53 height 7
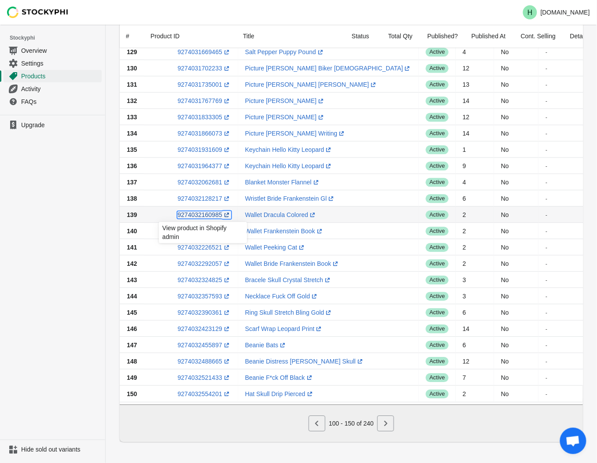
click at [193, 211] on link "9274032160985 (opens a new window)" at bounding box center [203, 214] width 53 height 7
click at [80, 233] on ul "Upgrade" at bounding box center [52, 277] width 105 height 325
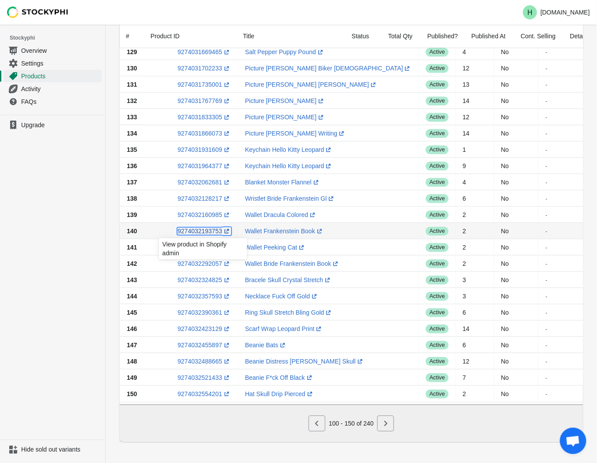
click at [203, 228] on link "9274032193753 (opens a new window)" at bounding box center [203, 231] width 53 height 7
click at [81, 236] on ul "Upgrade" at bounding box center [52, 277] width 105 height 325
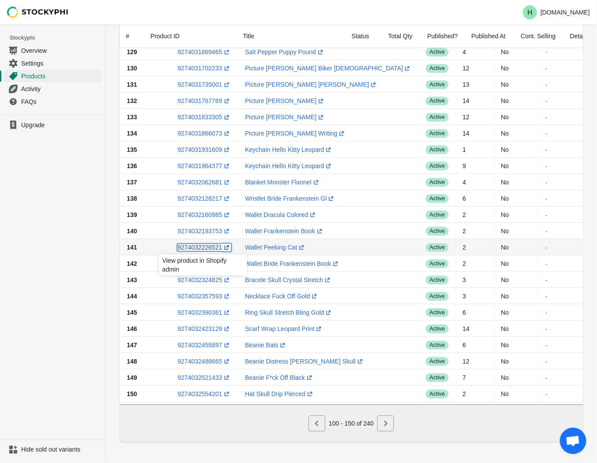
click at [194, 244] on link "9274032226521 (opens a new window)" at bounding box center [203, 247] width 53 height 7
click at [85, 262] on ul "Upgrade" at bounding box center [52, 277] width 105 height 325
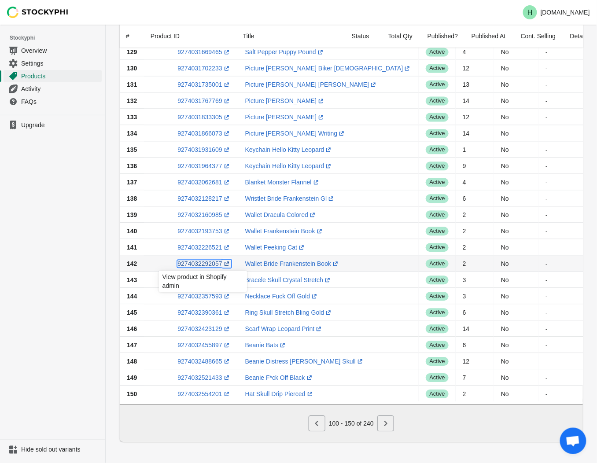
click at [199, 260] on link "9274032292057 (opens a new window)" at bounding box center [203, 263] width 53 height 7
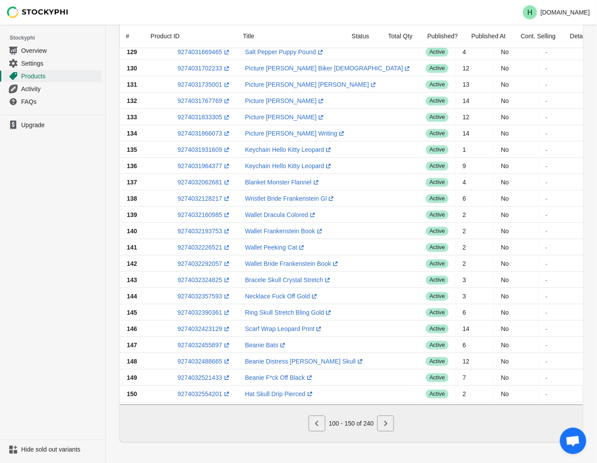
click at [84, 274] on ul "Upgrade" at bounding box center [52, 277] width 105 height 325
click at [203, 278] on link "9274032324825 (opens a new window)" at bounding box center [203, 280] width 53 height 7
click at [40, 238] on ul "Upgrade" at bounding box center [52, 277] width 105 height 325
click at [199, 293] on link "9274032357593 (opens a new window)" at bounding box center [203, 296] width 53 height 7
click at [31, 301] on ul "Upgrade" at bounding box center [52, 277] width 105 height 325
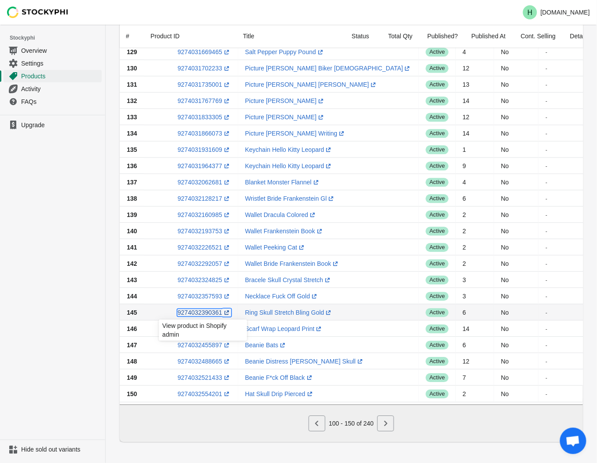
click at [195, 309] on link "9274032390361 (opens a new window)" at bounding box center [203, 312] width 53 height 7
click at [87, 292] on ul "Upgrade" at bounding box center [52, 277] width 105 height 325
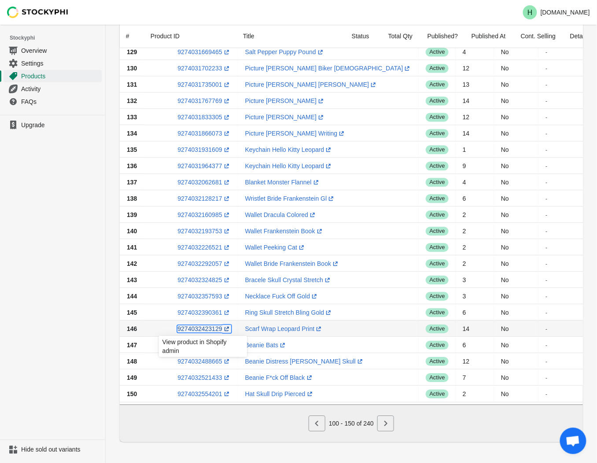
click at [197, 327] on link "9274032423129 (opens a new window)" at bounding box center [203, 328] width 53 height 7
click at [388, 421] on icon "Next" at bounding box center [385, 423] width 9 height 9
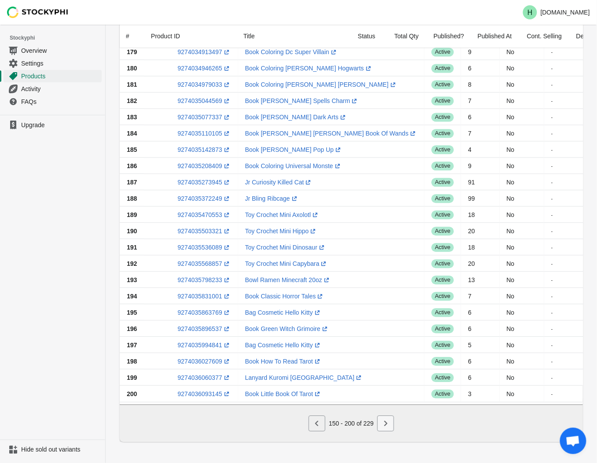
click at [385, 421] on icon "Next" at bounding box center [385, 423] width 3 height 5
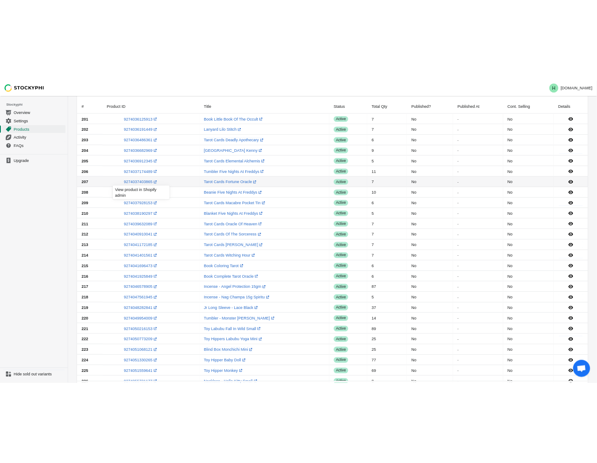
scroll to position [49, 0]
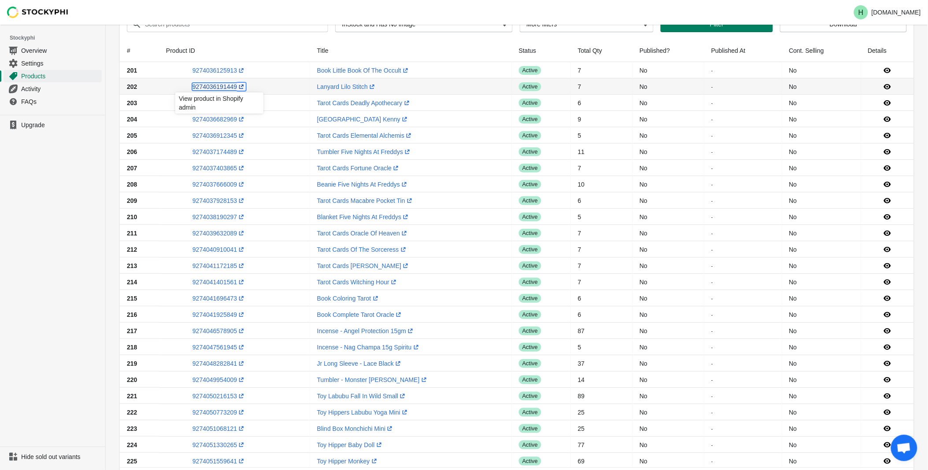
click at [209, 87] on link "9274036191449 (opens a new window)" at bounding box center [218, 86] width 53 height 7
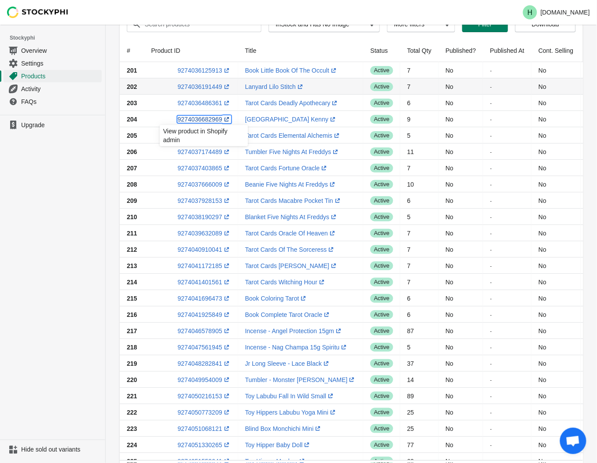
click at [201, 119] on link "9274036682969 (opens a new window)" at bounding box center [203, 119] width 53 height 7
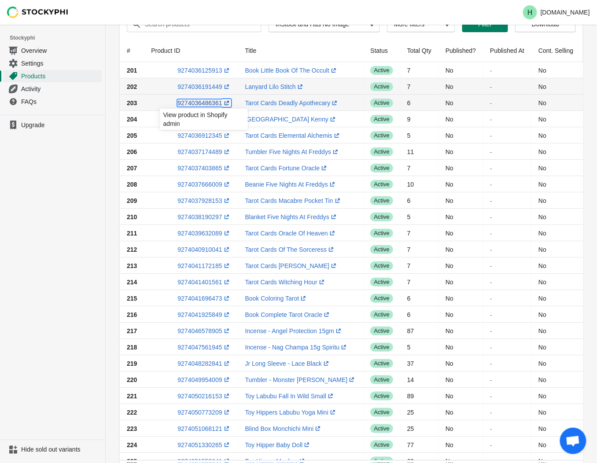
click at [205, 104] on link "9274036486361 (opens a new window)" at bounding box center [203, 103] width 53 height 7
click at [62, 152] on ul "Upgrade" at bounding box center [52, 277] width 105 height 325
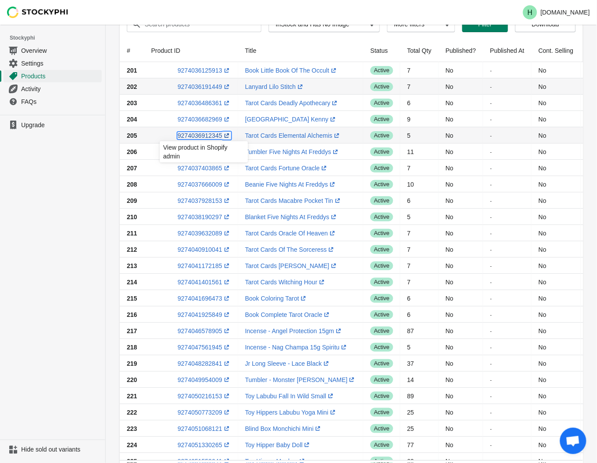
click at [195, 135] on link "9274036912345 (opens a new window)" at bounding box center [203, 135] width 53 height 7
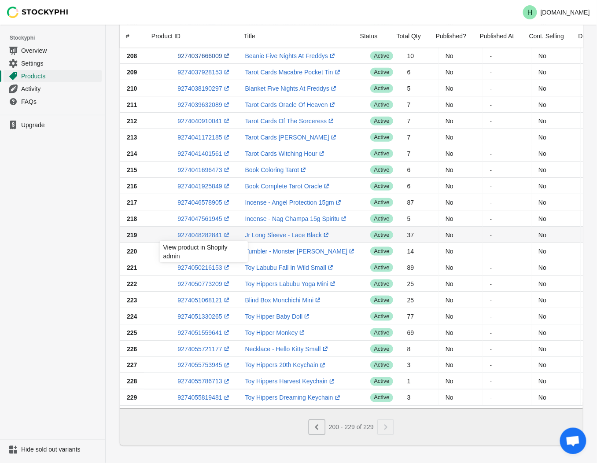
scroll to position [186, 0]
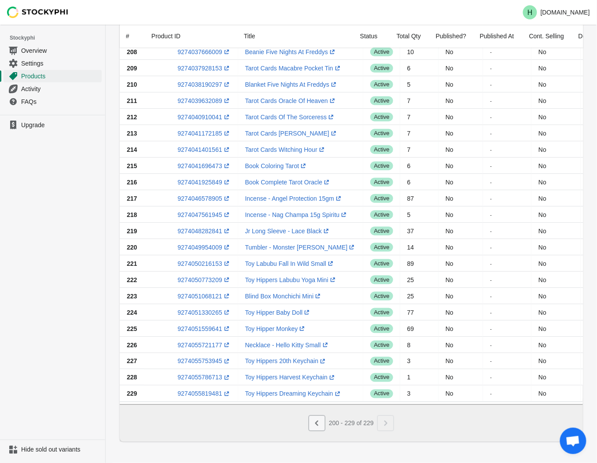
click at [318, 425] on icon "Previous" at bounding box center [317, 423] width 9 height 9
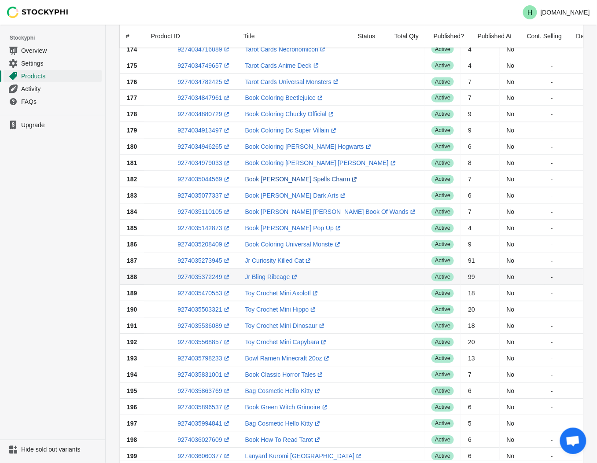
scroll to position [529, 0]
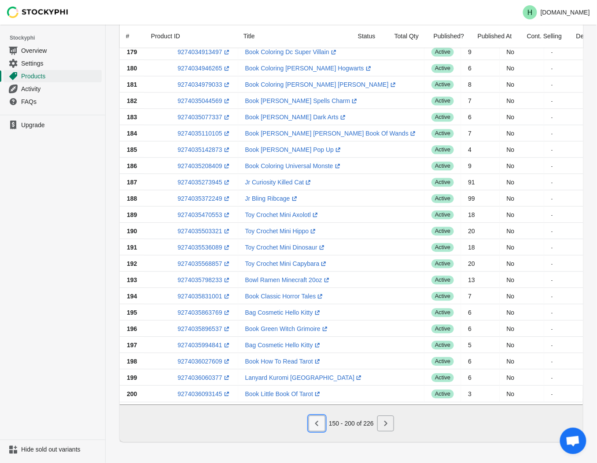
click at [319, 429] on button "Previous" at bounding box center [317, 424] width 17 height 16
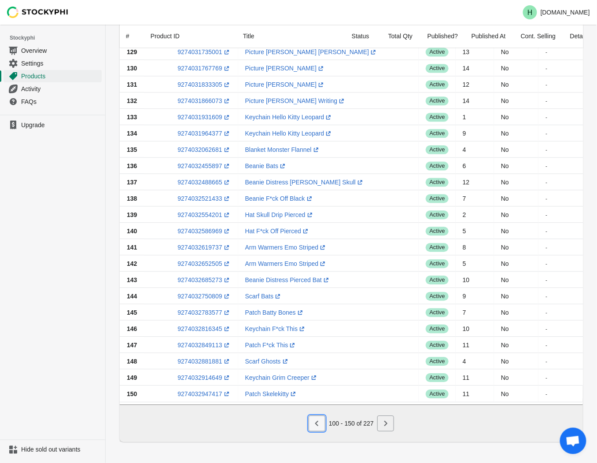
click at [319, 428] on icon "Previous" at bounding box center [317, 423] width 9 height 9
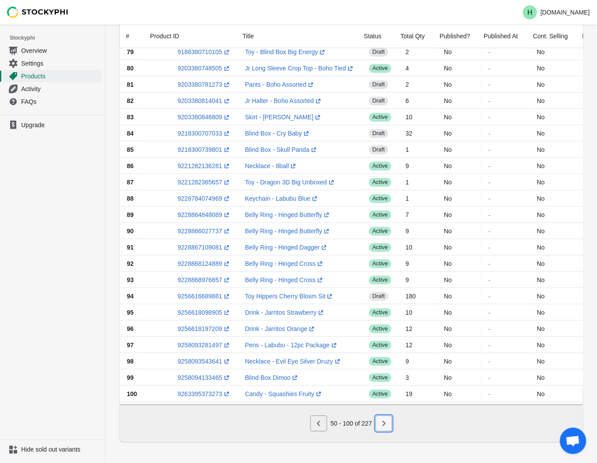
click at [384, 426] on icon "Next" at bounding box center [384, 423] width 3 height 5
